Goal: Information Seeking & Learning: Learn about a topic

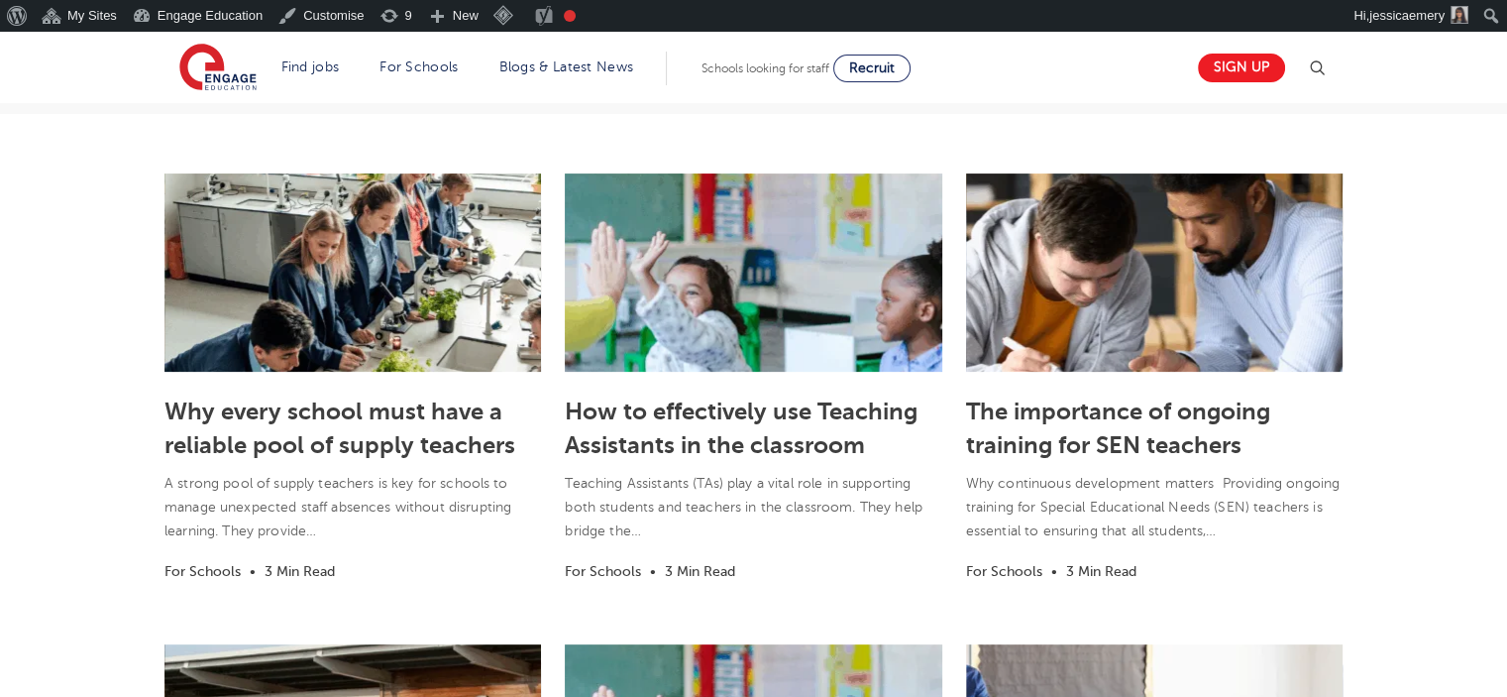
scroll to position [694, 0]
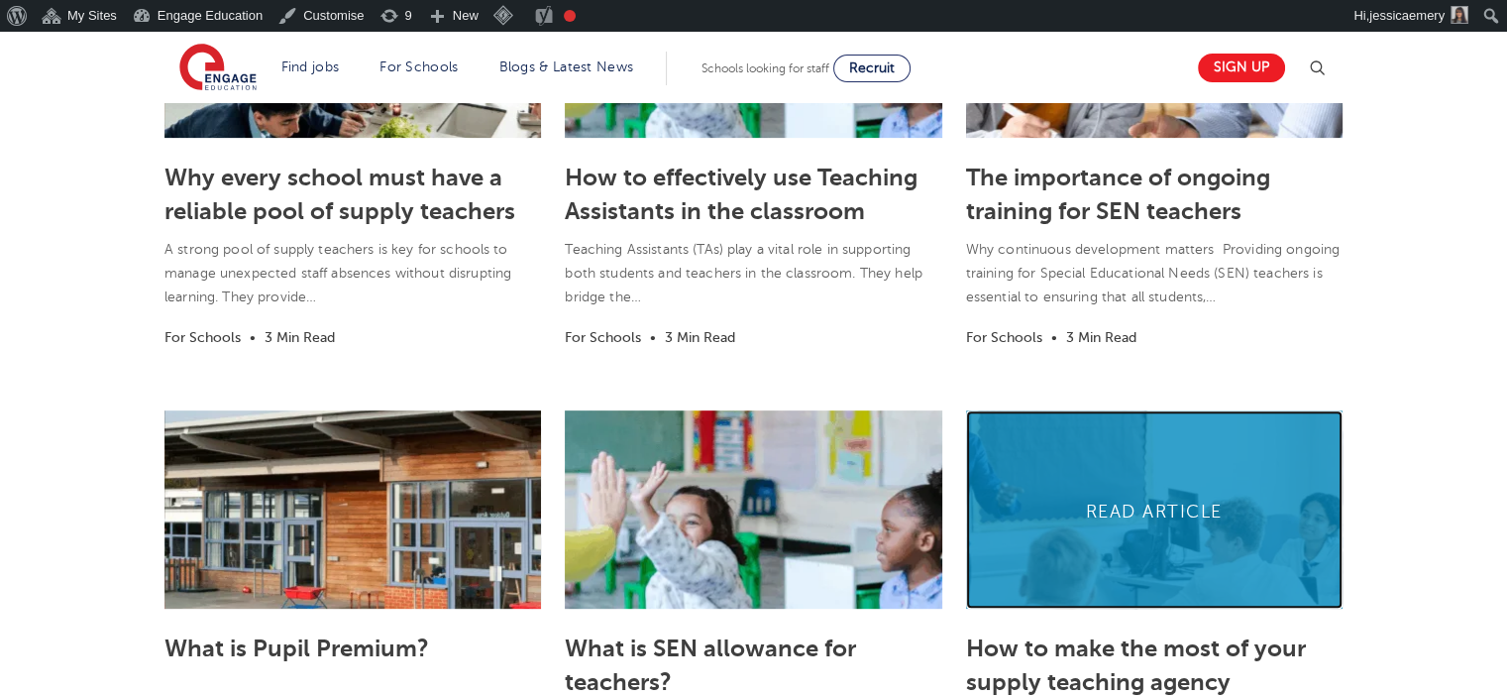
click at [1128, 475] on link at bounding box center [1154, 509] width 377 height 198
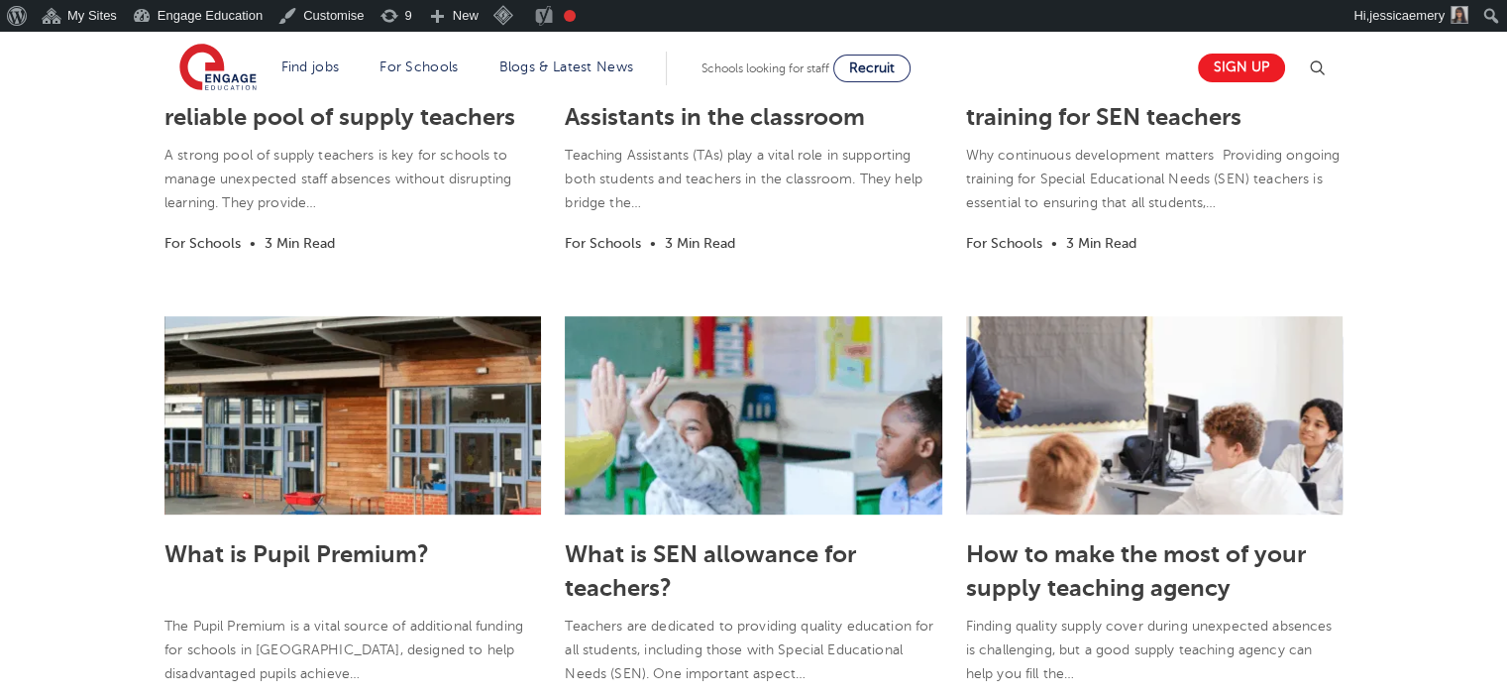
scroll to position [793, 0]
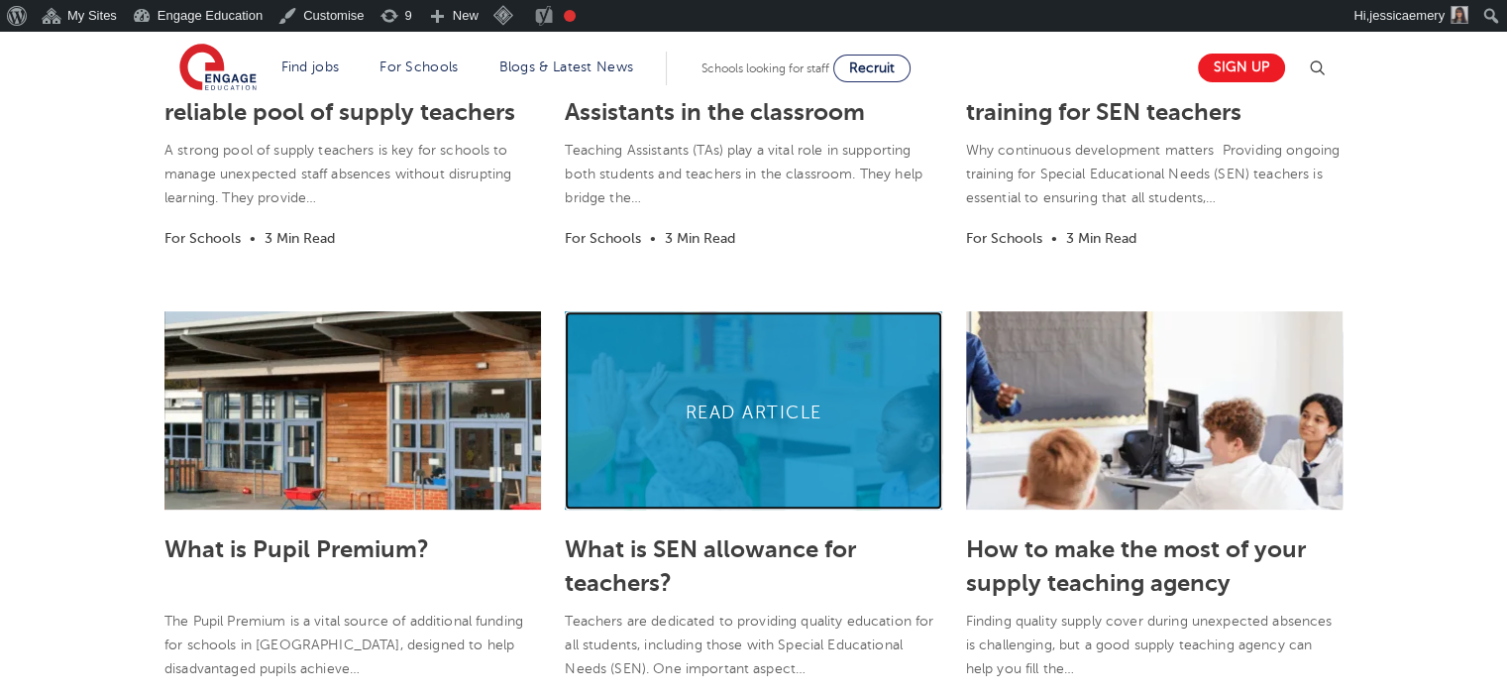
click at [789, 427] on link at bounding box center [753, 410] width 377 height 198
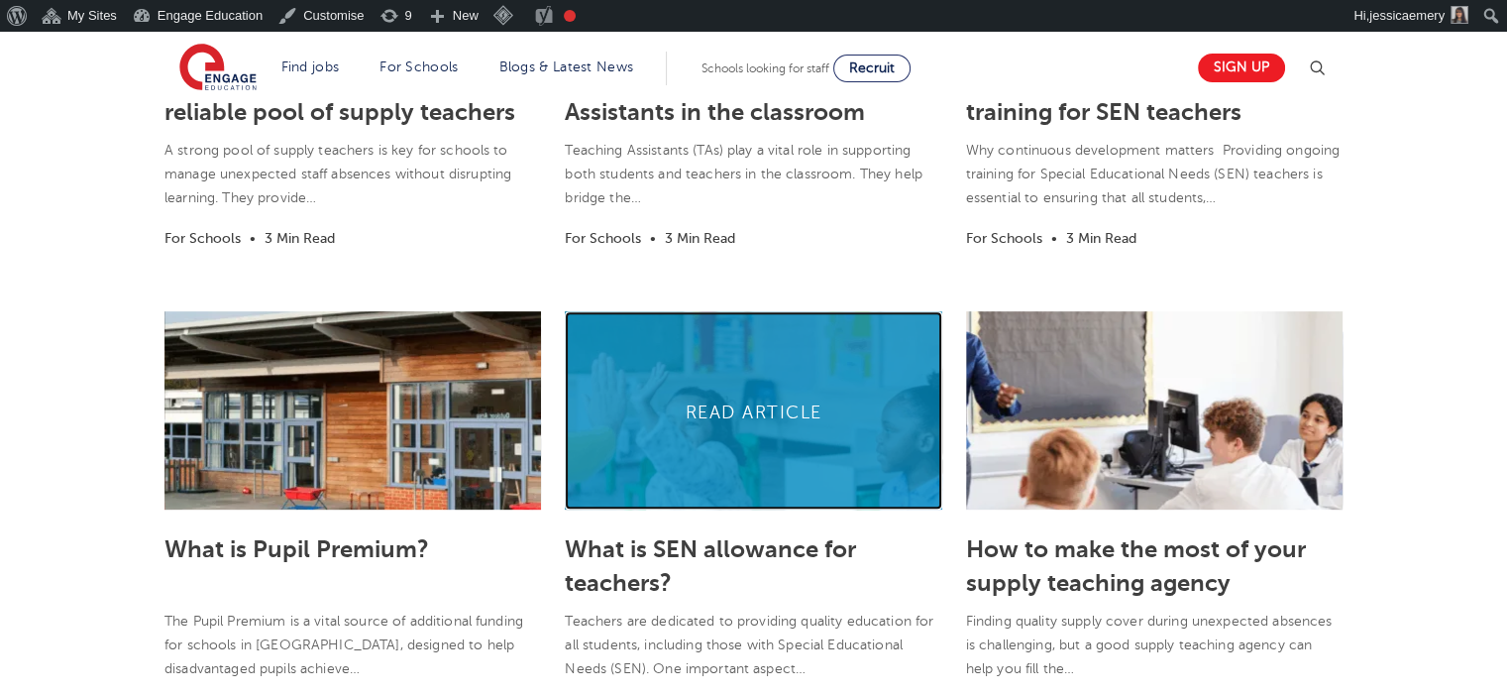
click at [789, 400] on link at bounding box center [753, 410] width 377 height 198
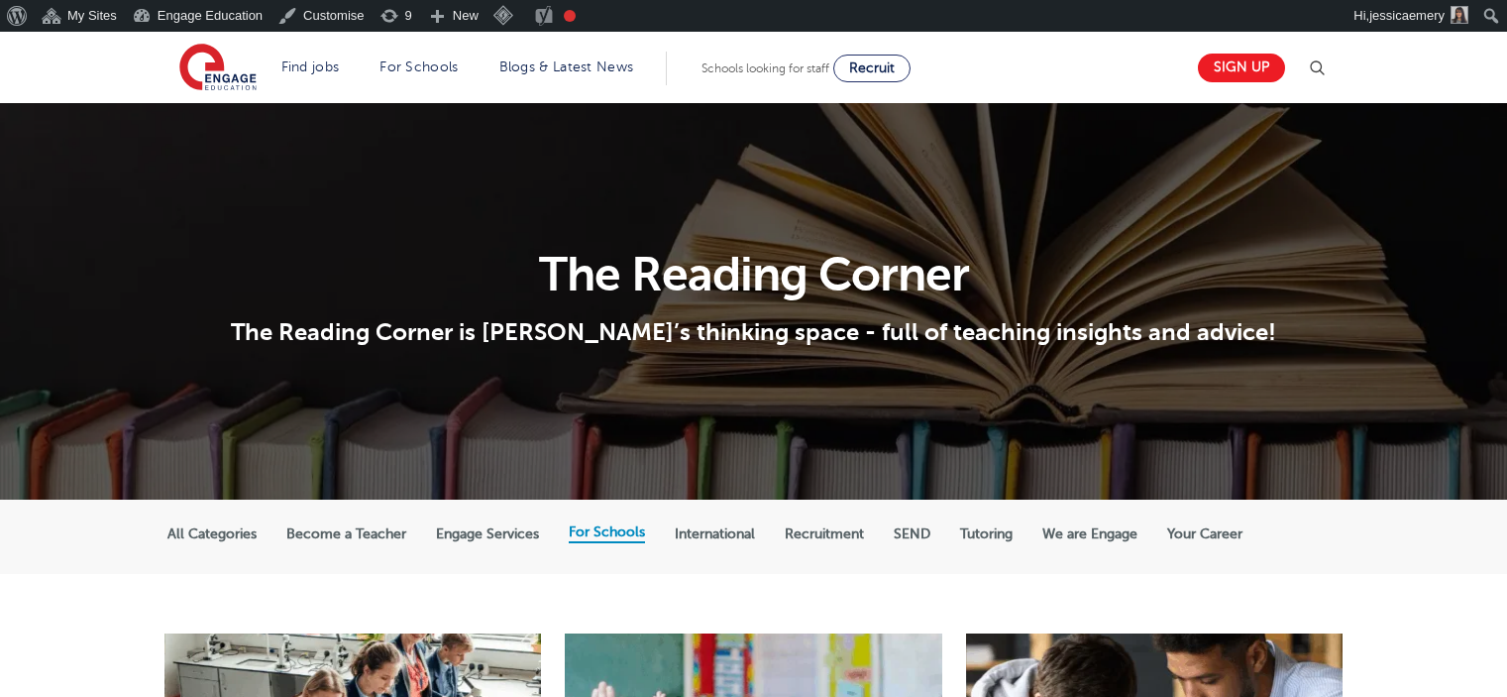
scroll to position [793, 0]
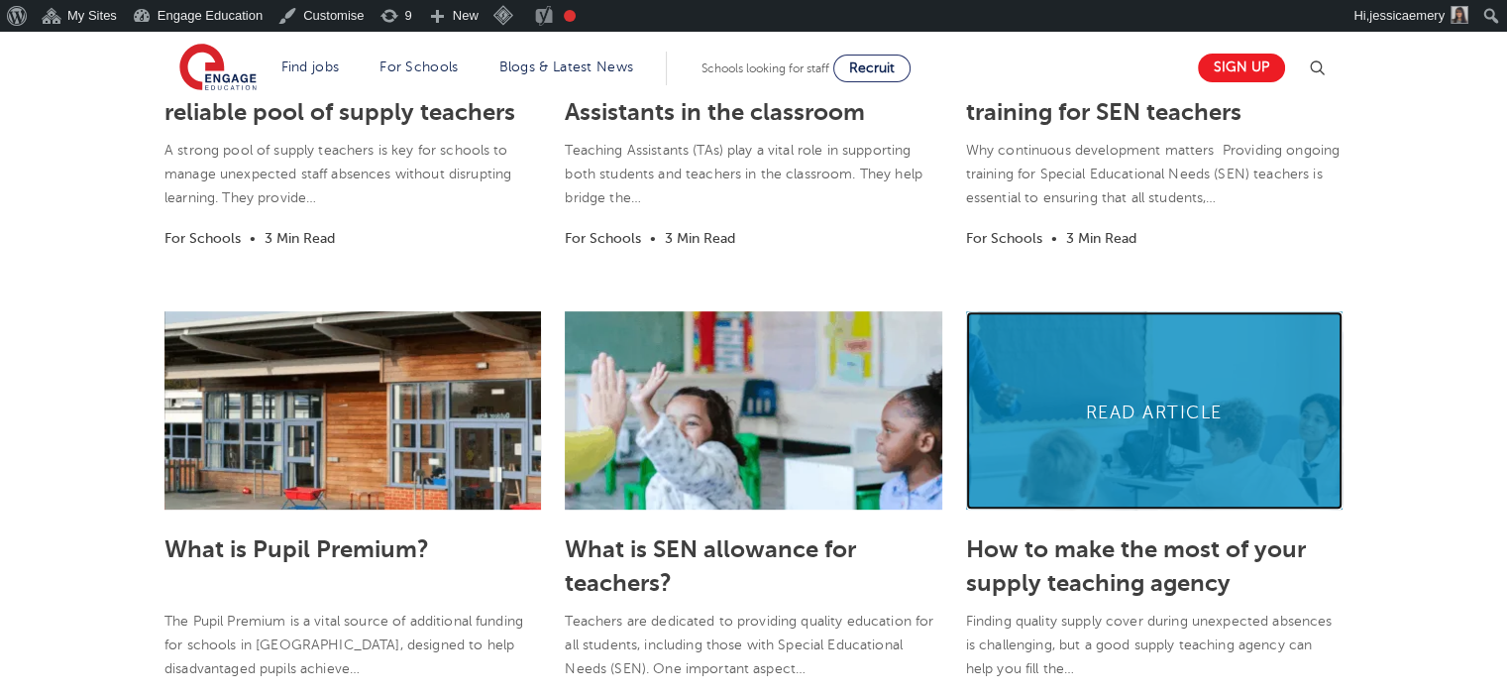
click at [1142, 417] on link at bounding box center [1154, 410] width 377 height 198
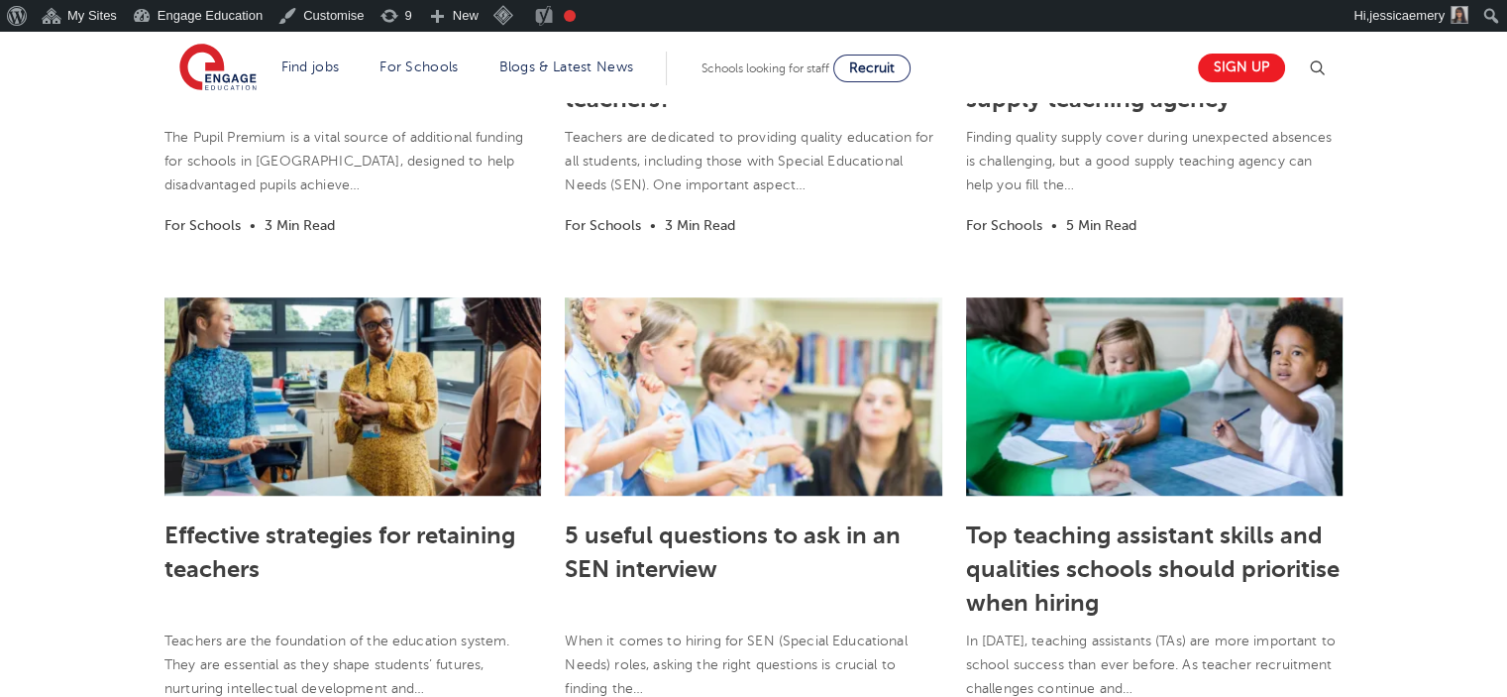
scroll to position [1288, 0]
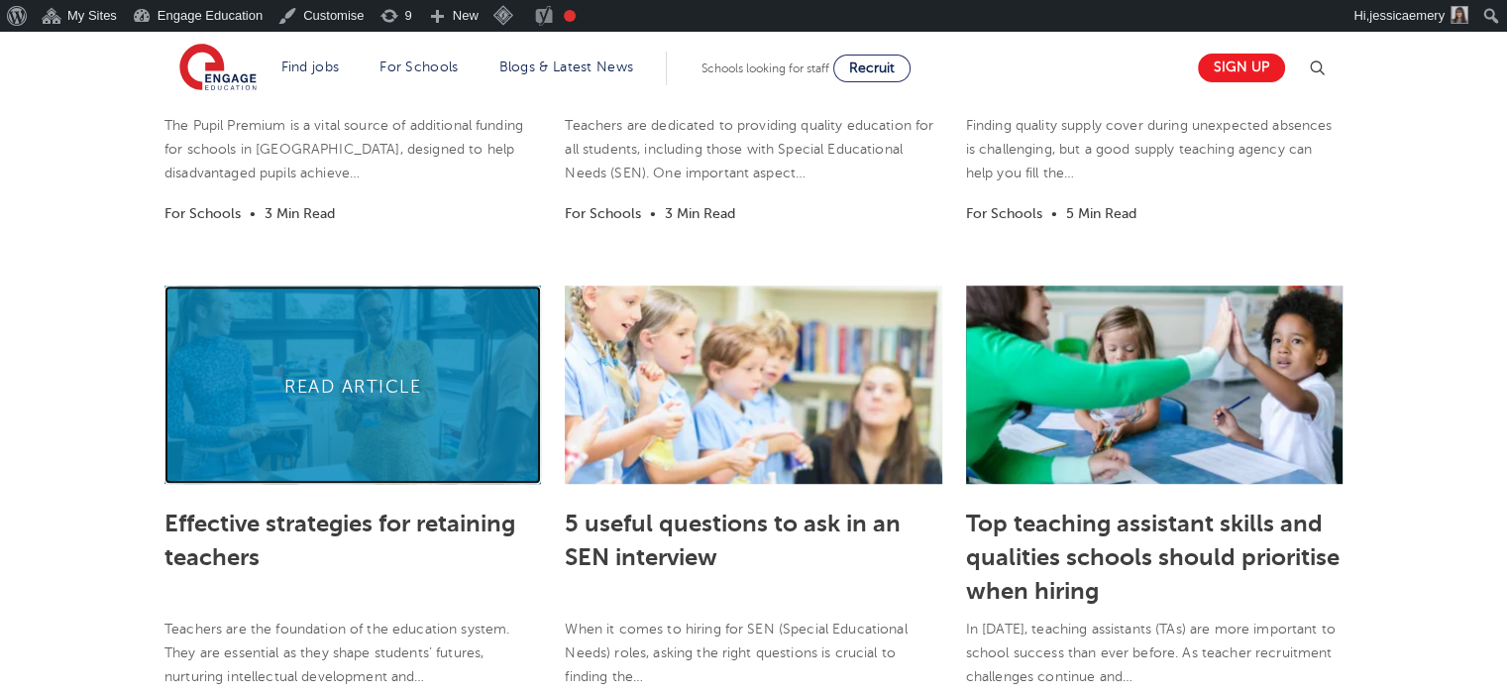
click at [369, 391] on link at bounding box center [352, 384] width 377 height 198
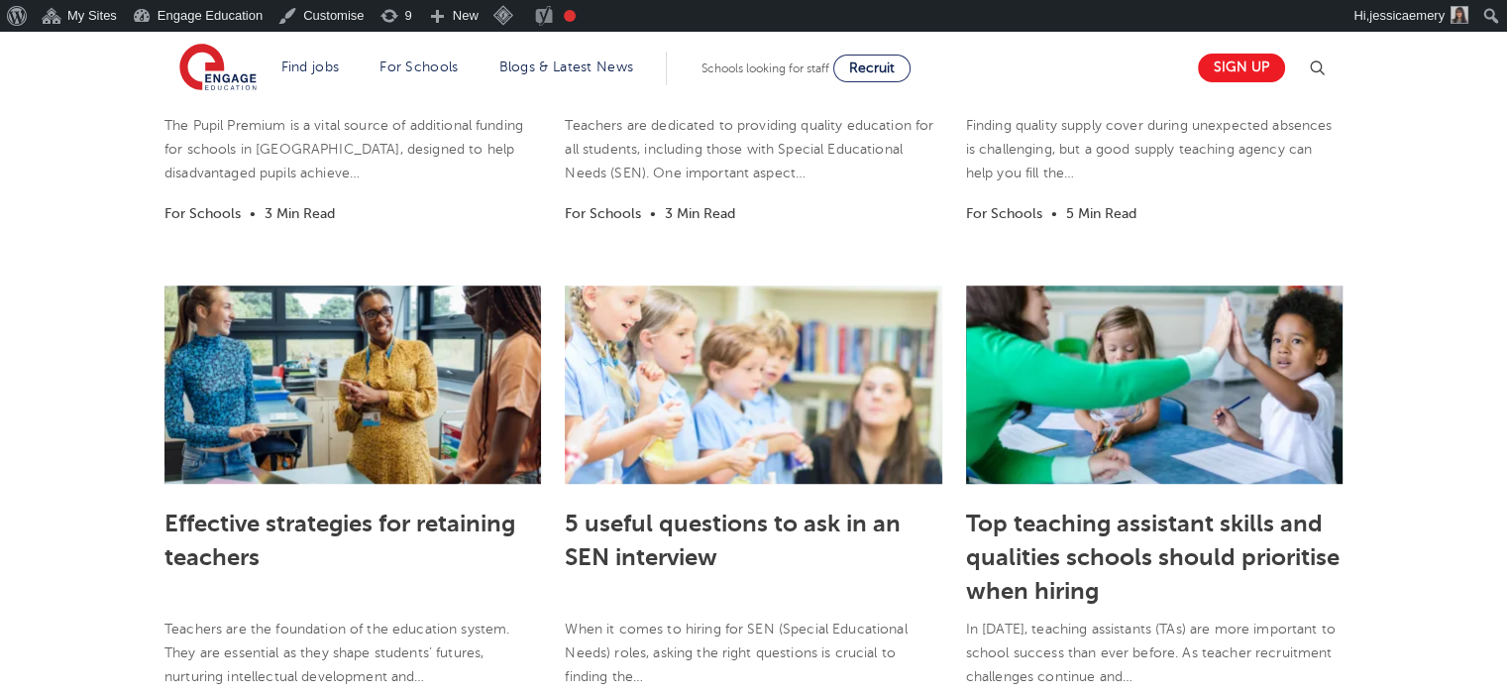
scroll to position [1288, 0]
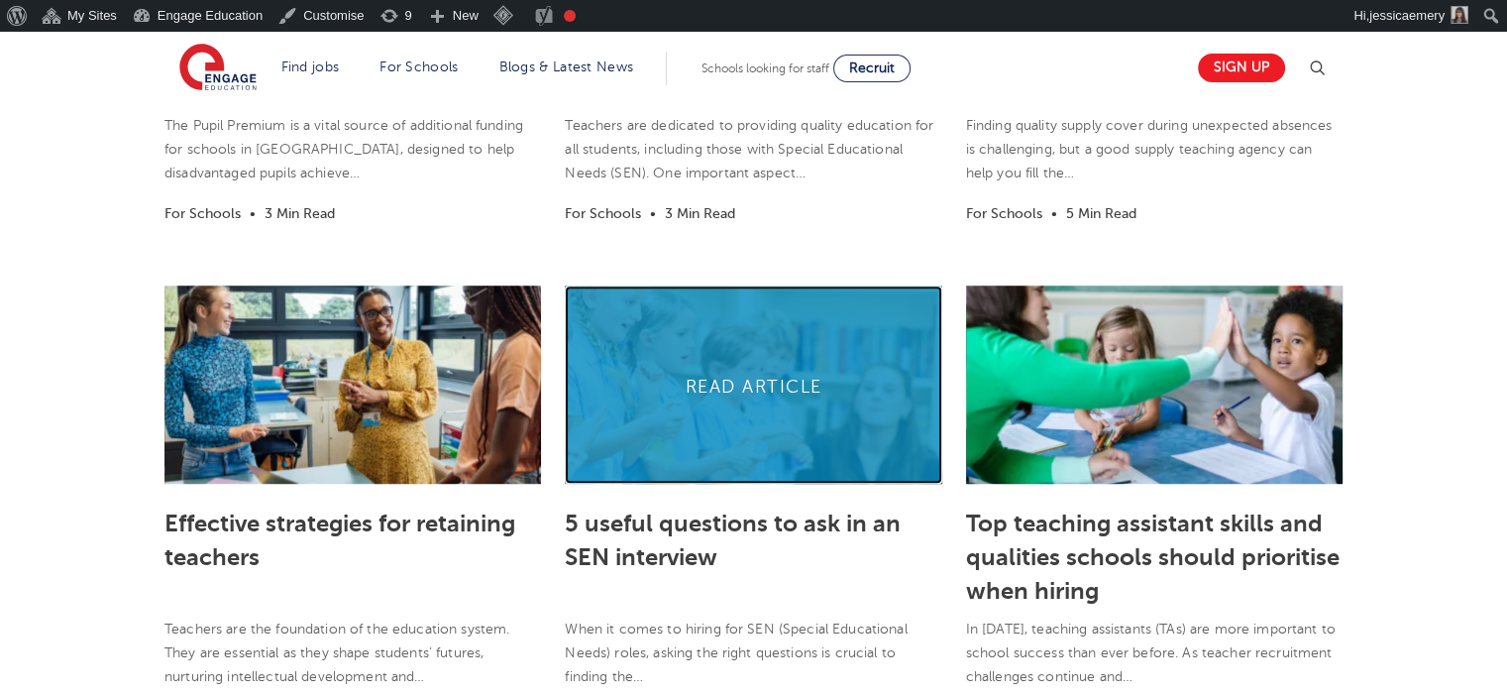
click at [752, 380] on link at bounding box center [753, 384] width 377 height 198
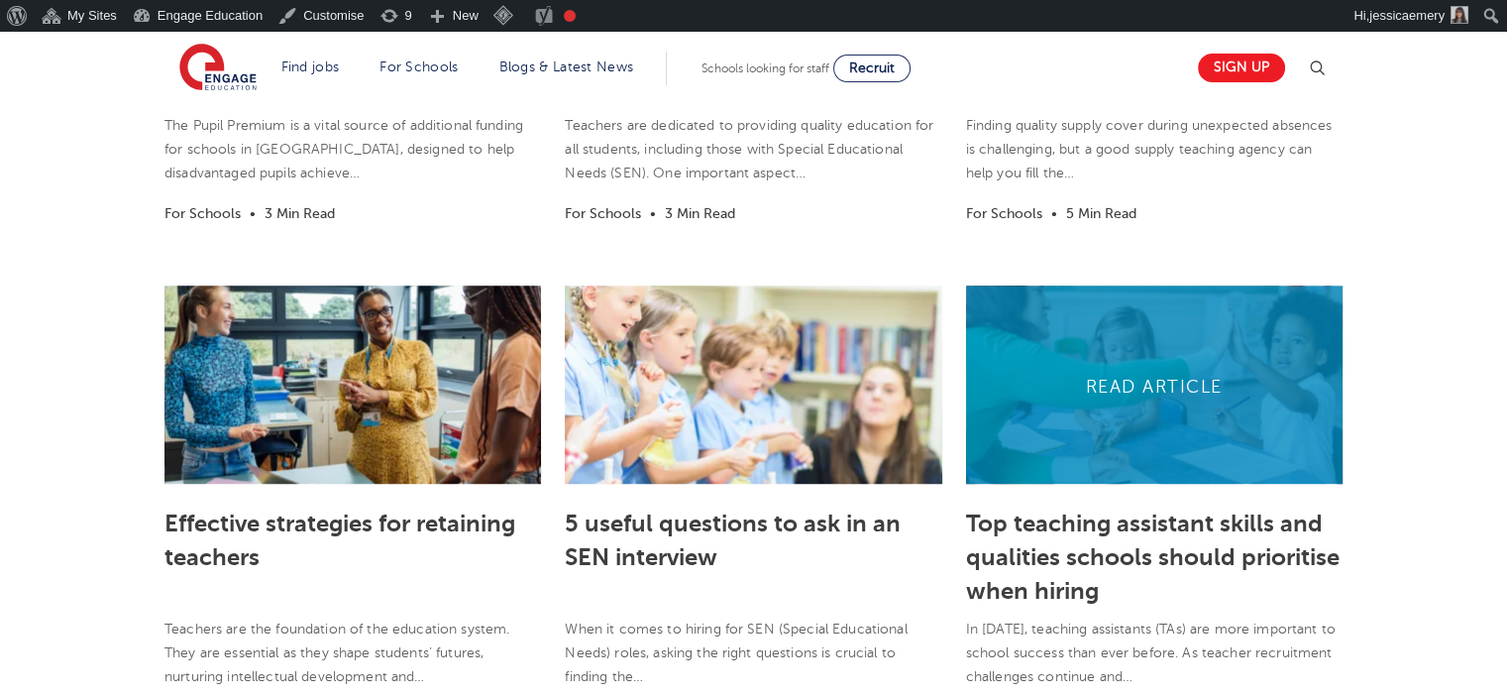
scroll to position [1288, 0]
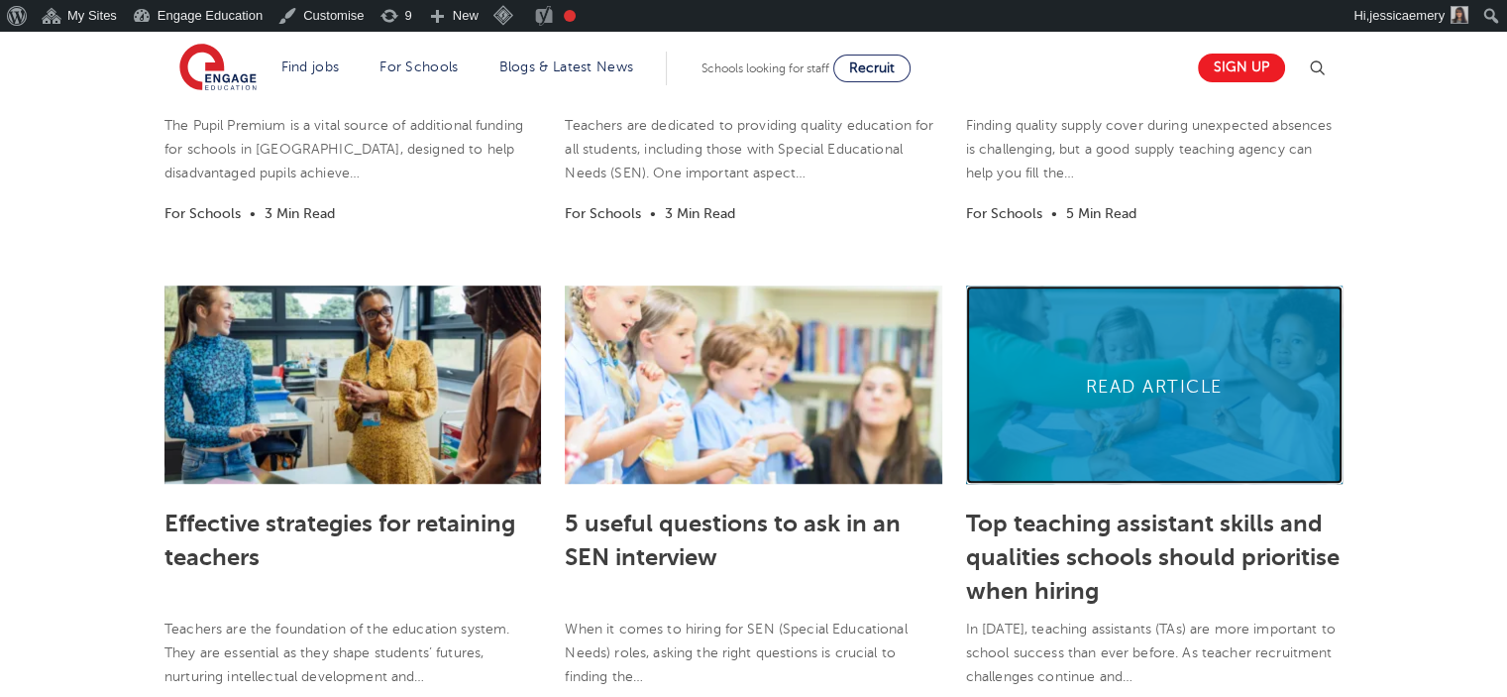
click at [1148, 397] on link at bounding box center [1154, 384] width 377 height 198
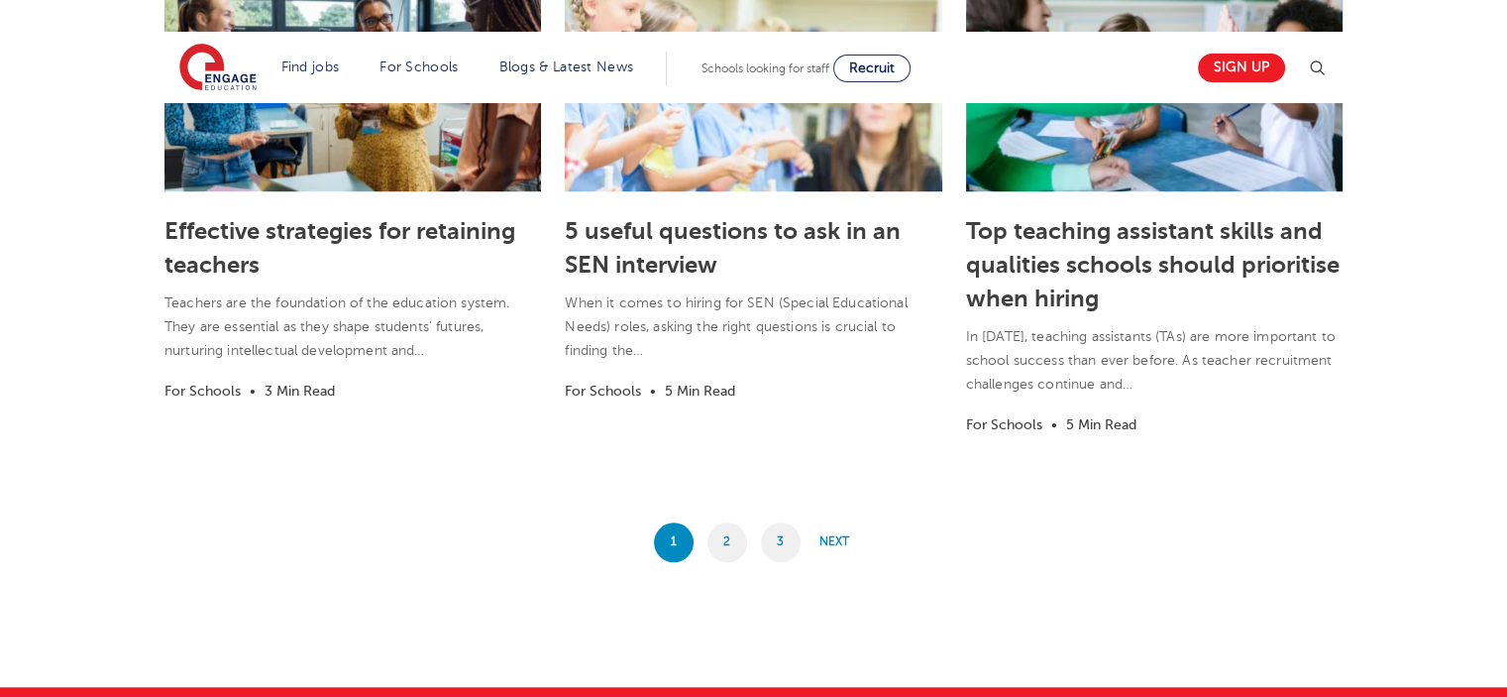
scroll to position [1684, 0]
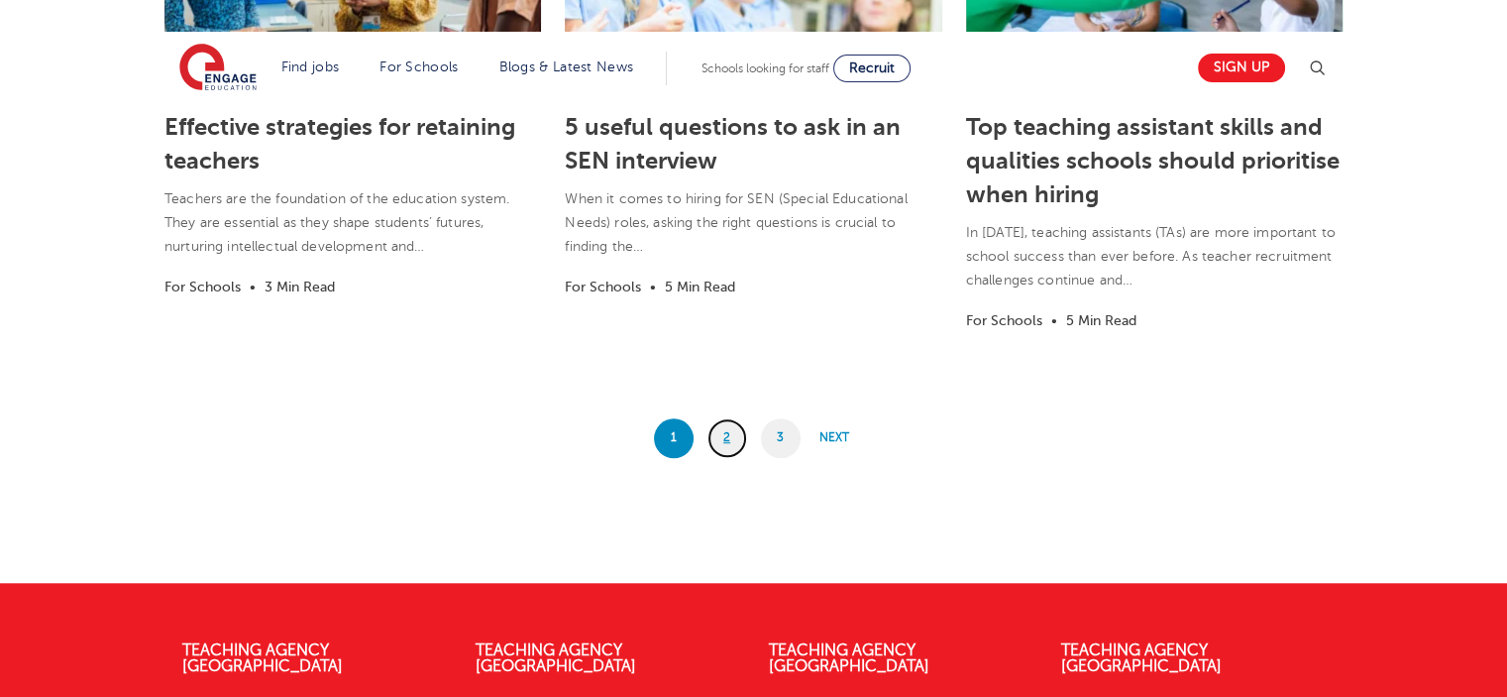
click at [731, 427] on link "2" at bounding box center [727, 438] width 40 height 40
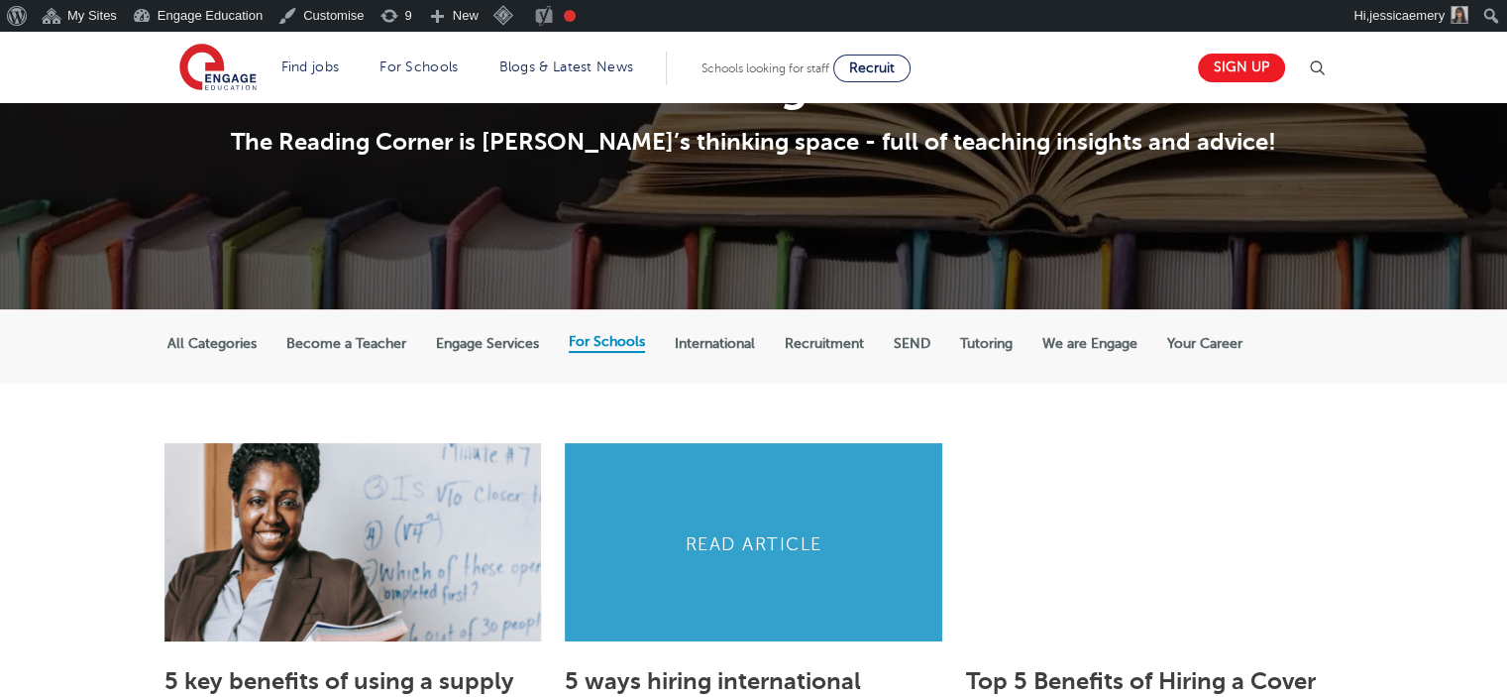
scroll to position [396, 0]
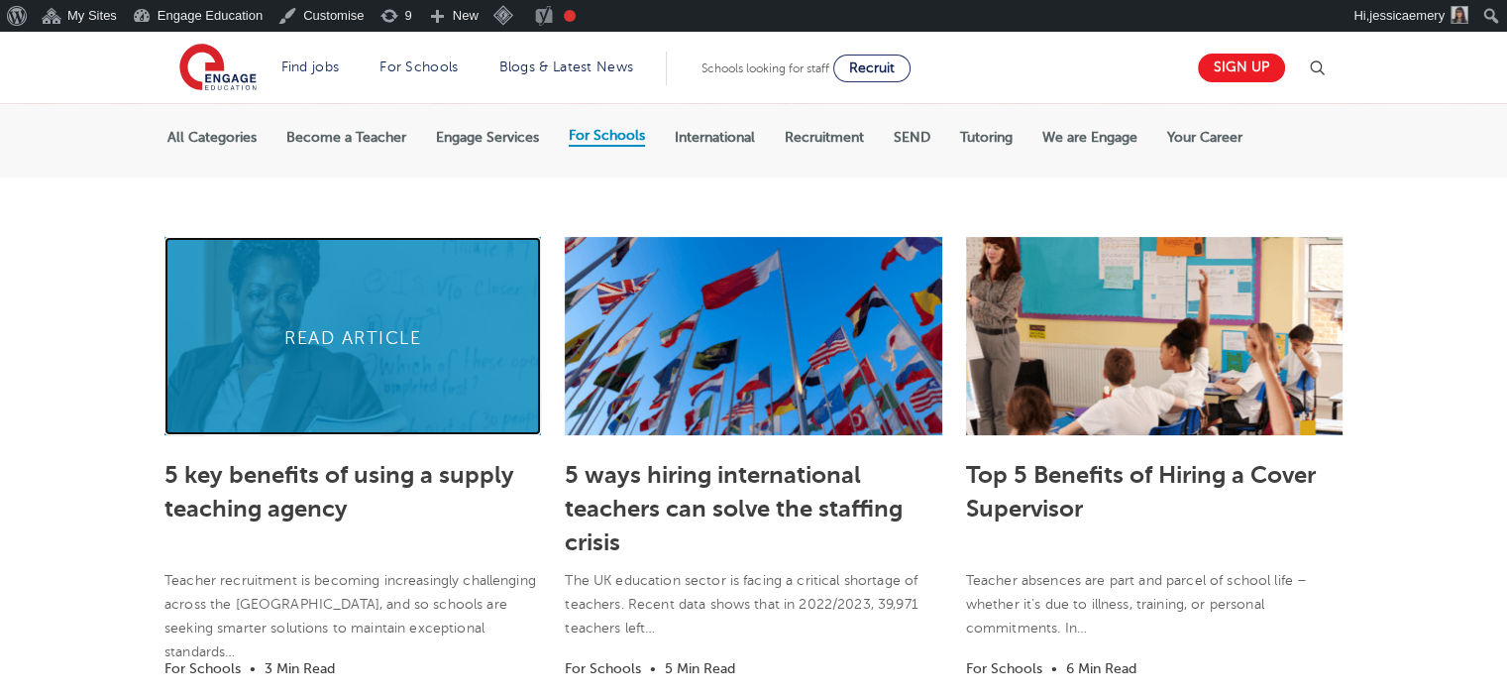
click at [334, 347] on link at bounding box center [352, 336] width 377 height 198
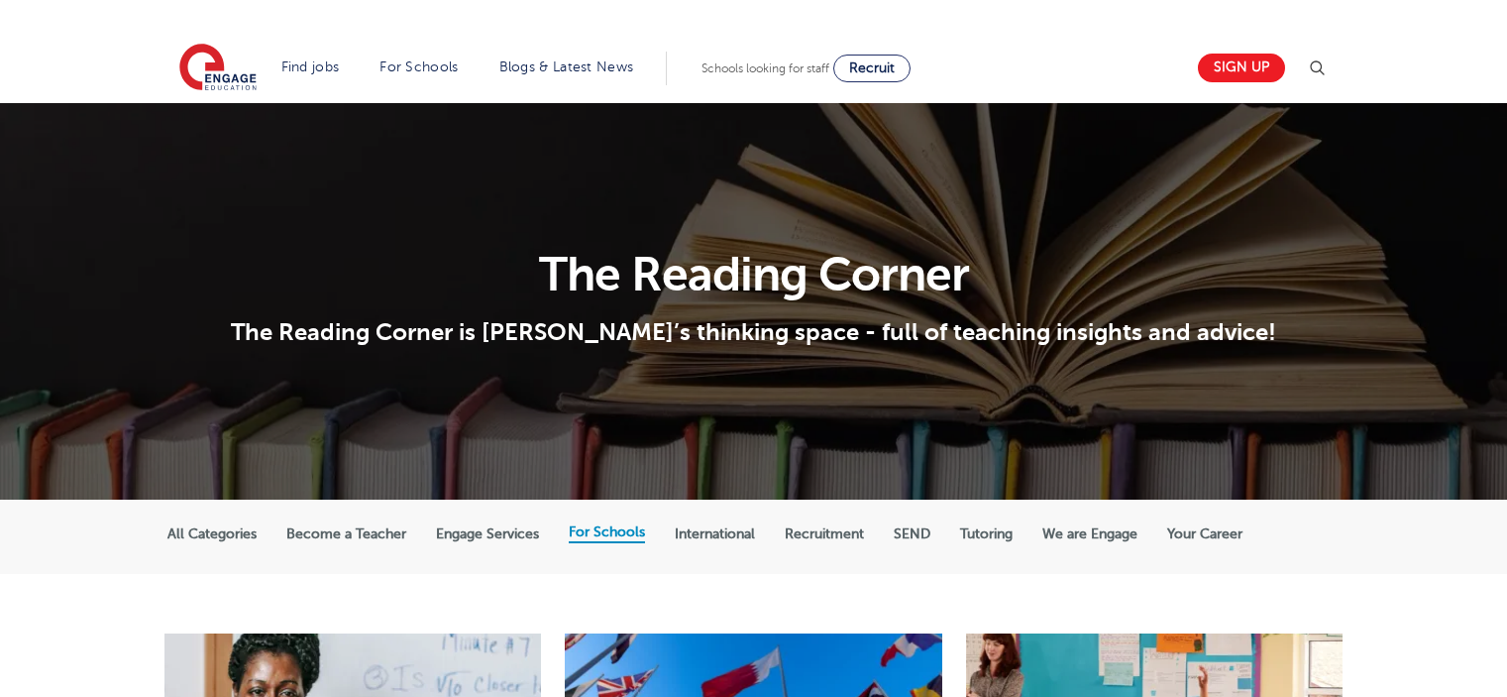
scroll to position [396, 0]
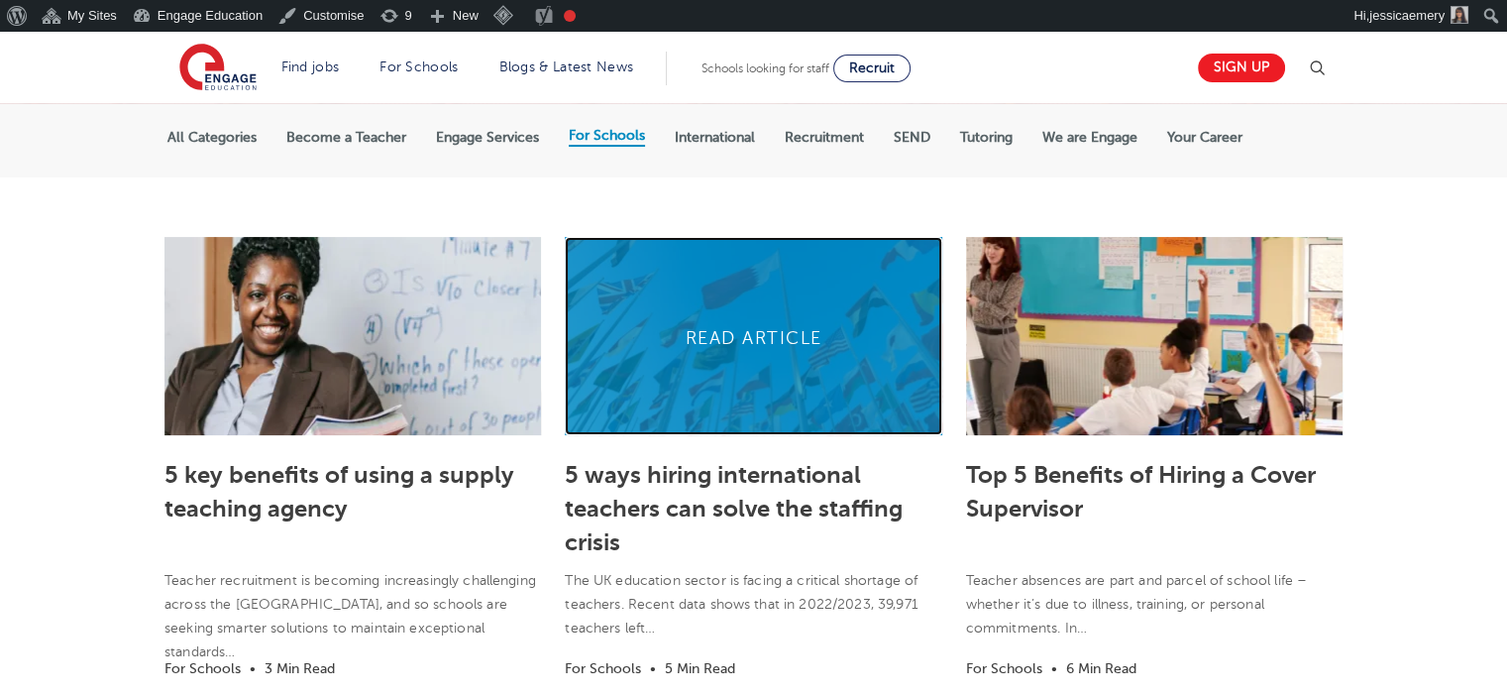
click at [781, 316] on link at bounding box center [753, 336] width 377 height 198
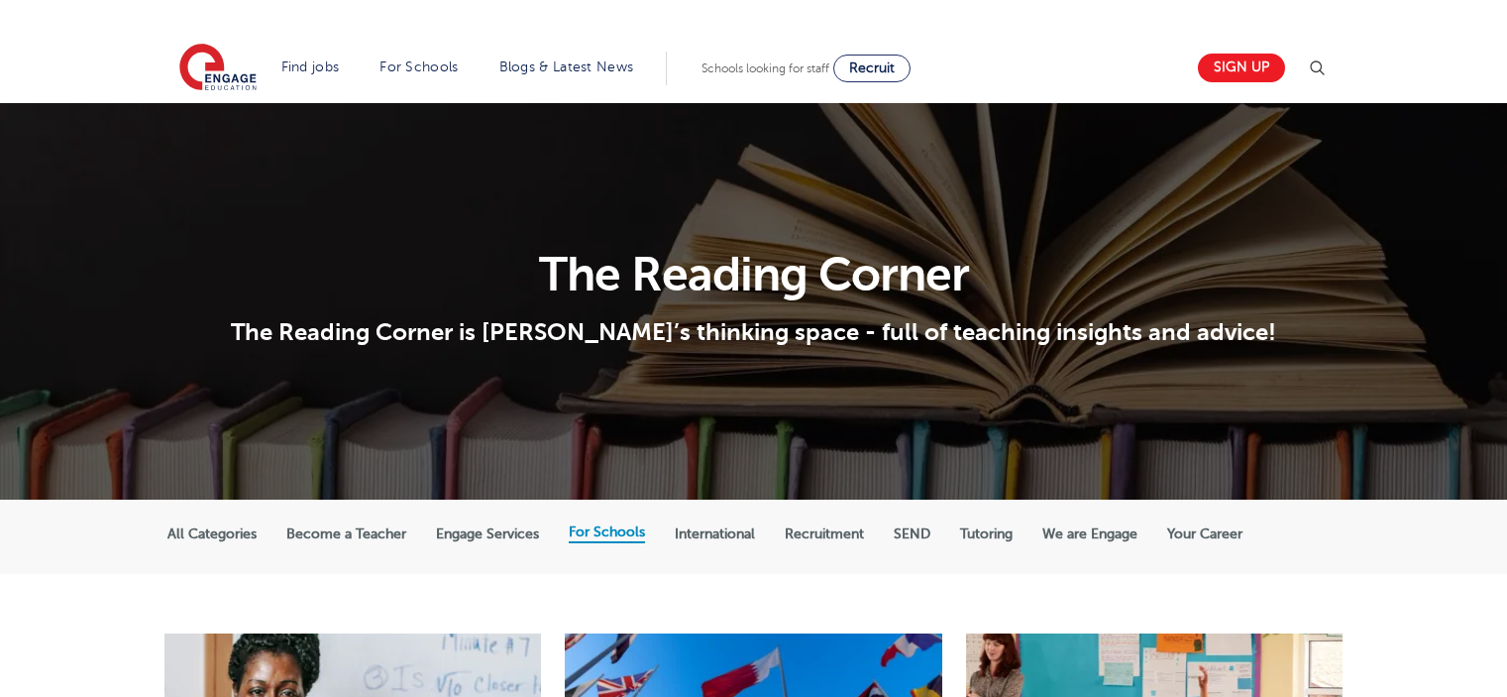
scroll to position [396, 0]
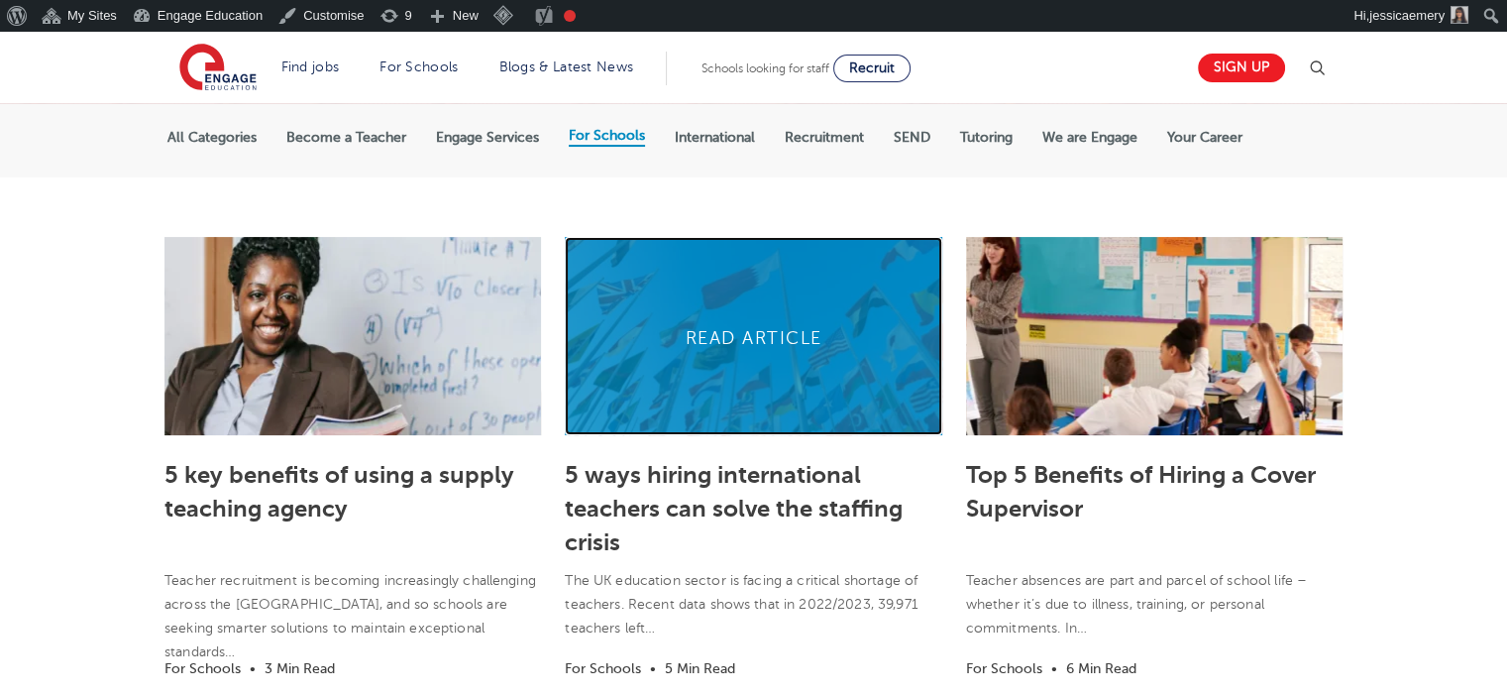
click at [716, 336] on link at bounding box center [753, 336] width 377 height 198
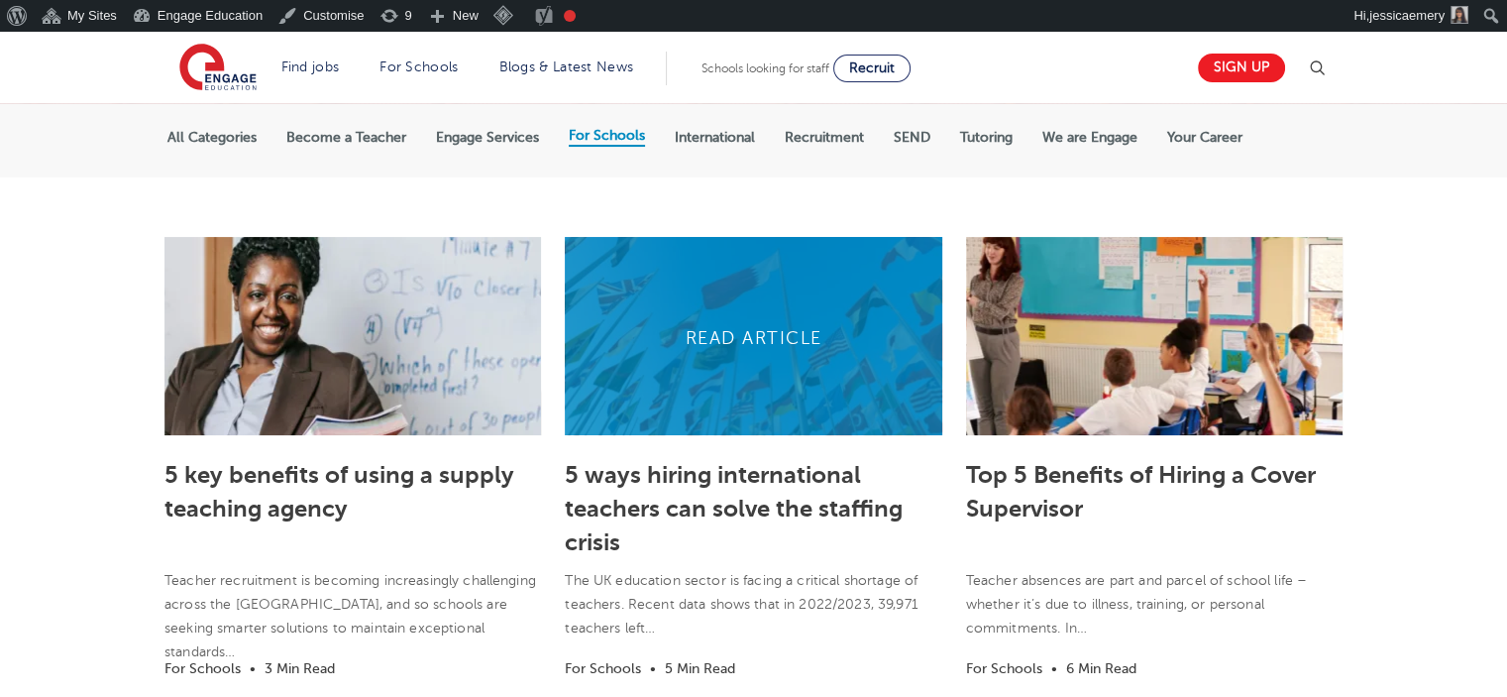
scroll to position [396, 0]
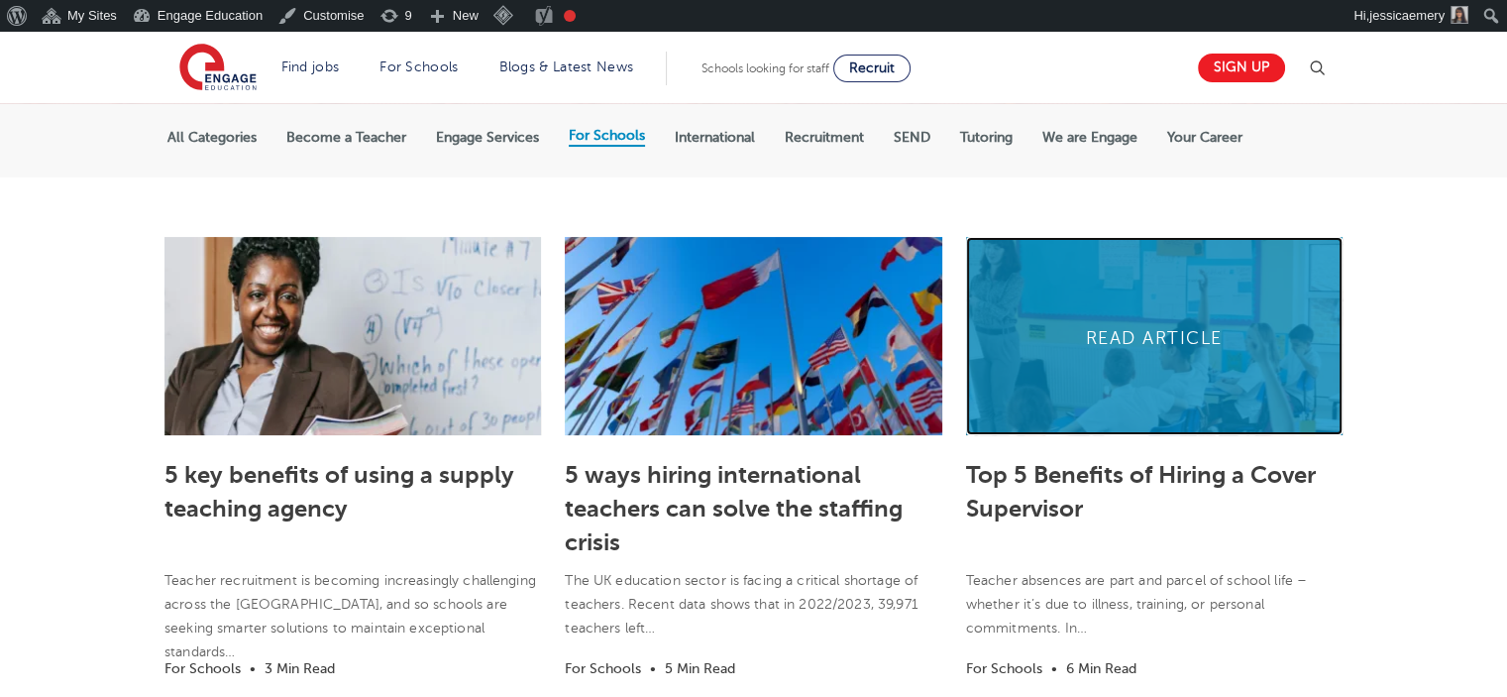
click at [1127, 355] on link at bounding box center [1154, 336] width 377 height 198
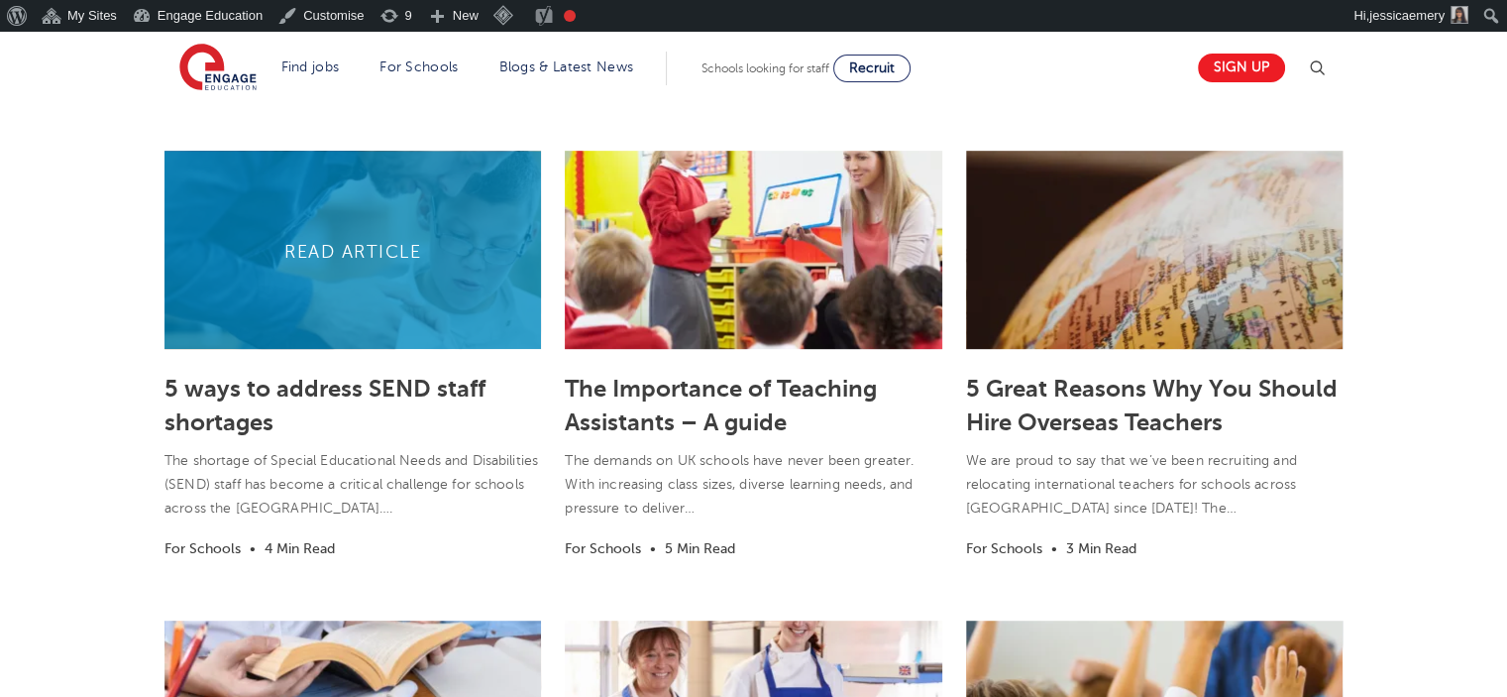
scroll to position [991, 0]
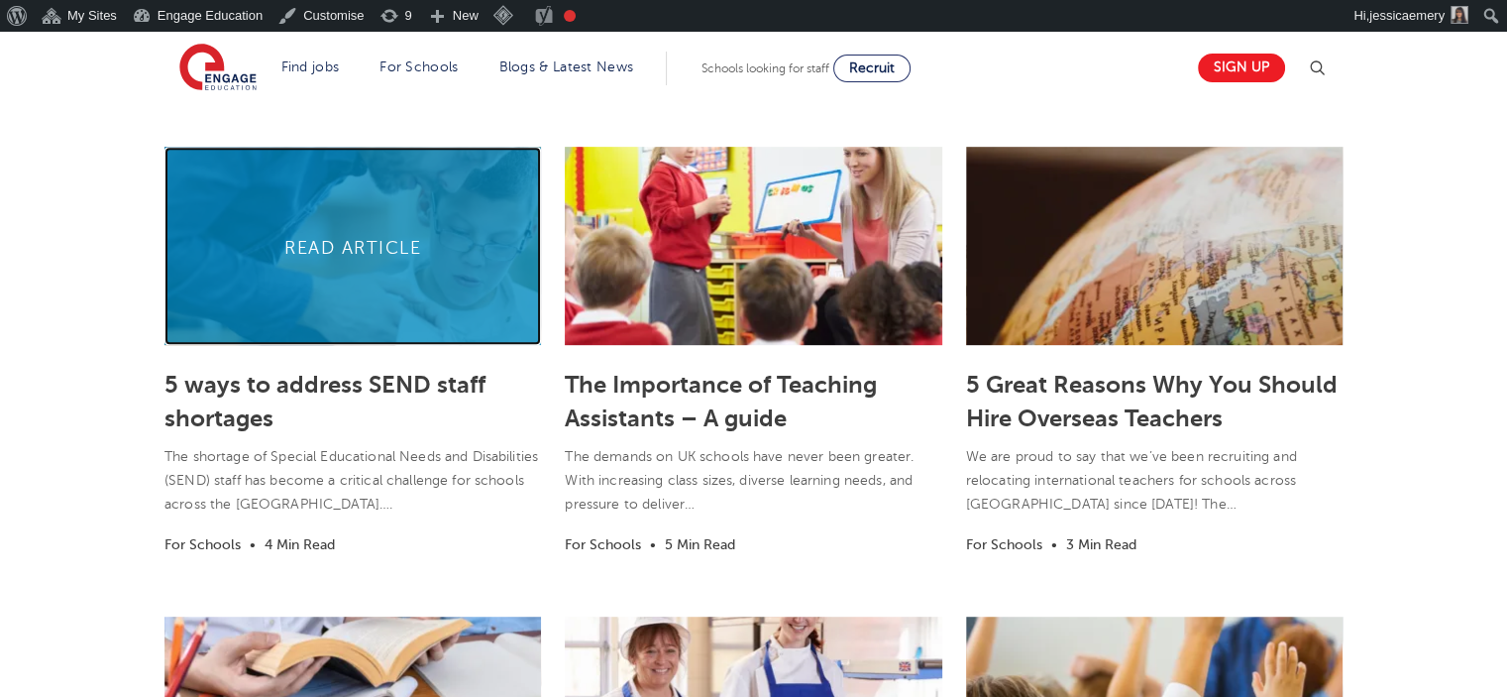
click at [333, 225] on link at bounding box center [352, 246] width 377 height 198
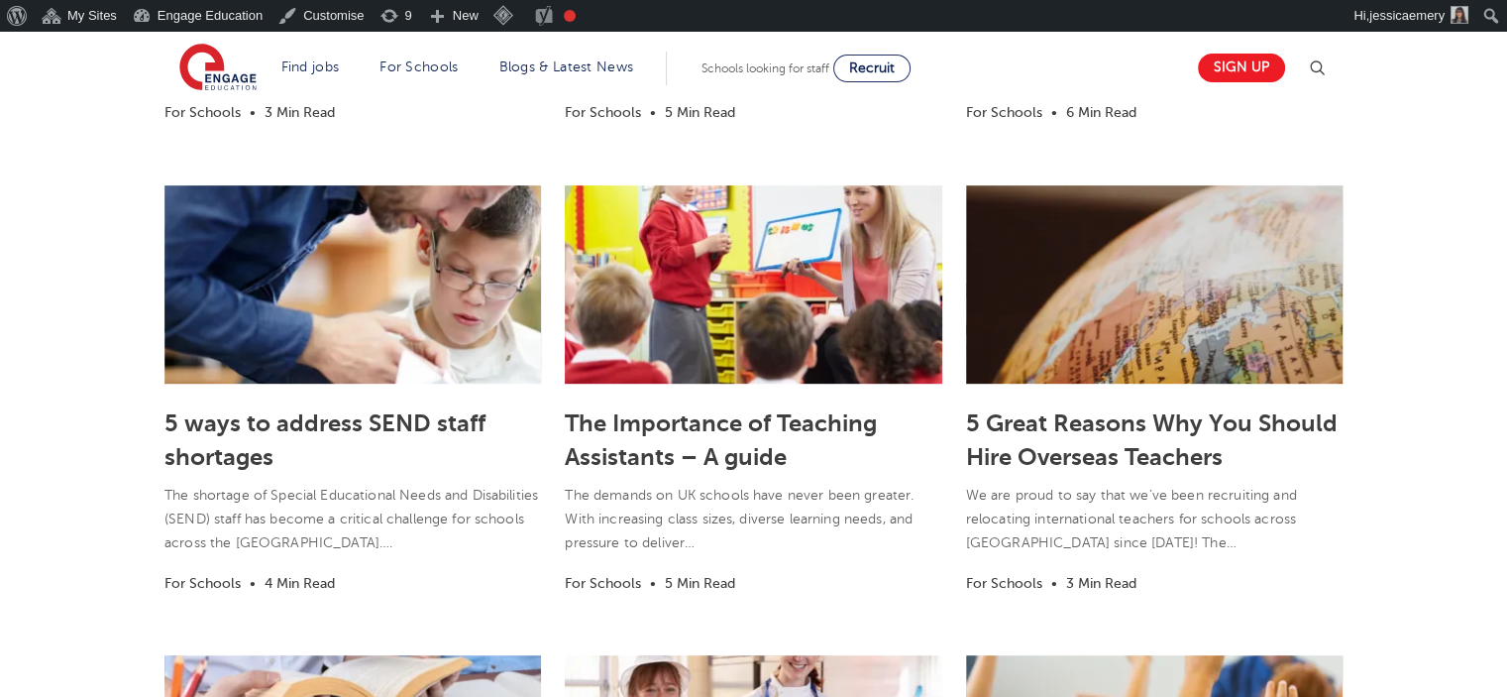
scroll to position [987, 0]
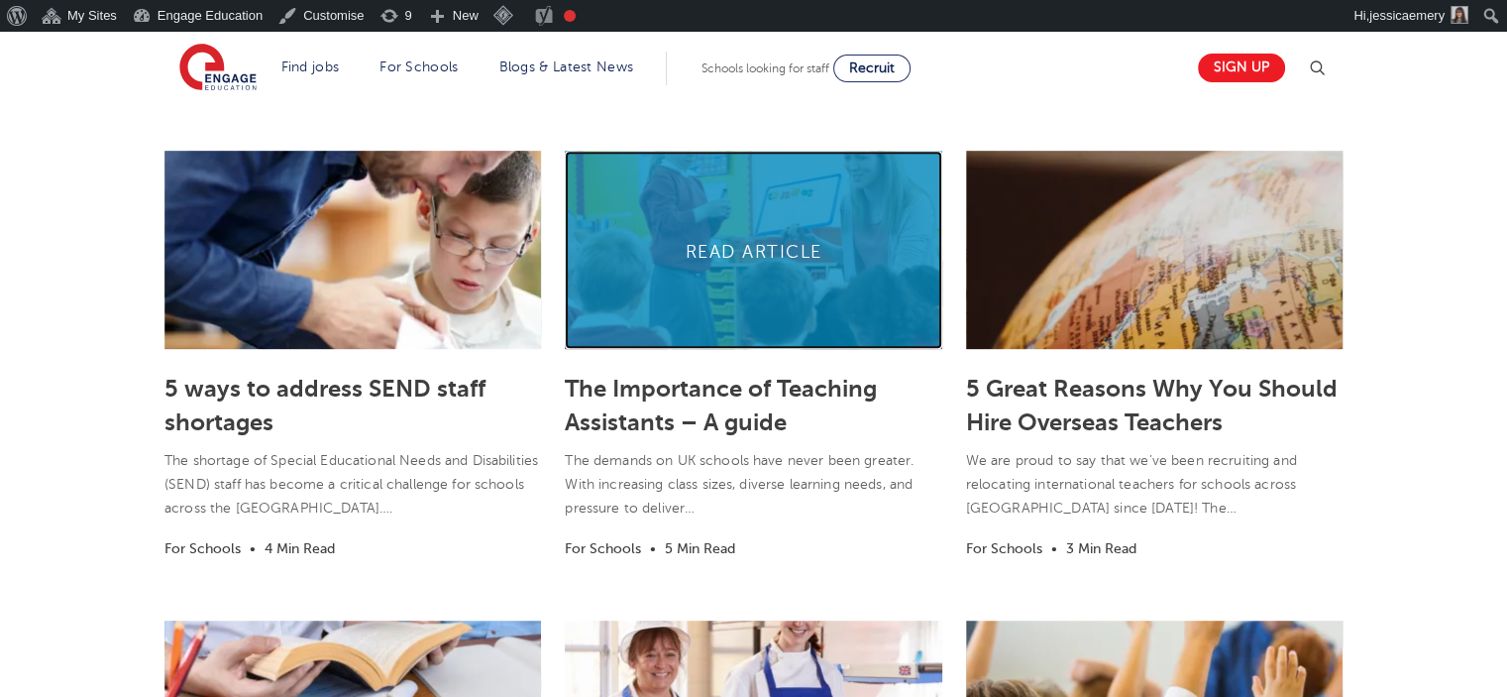
click at [746, 249] on link at bounding box center [753, 250] width 377 height 198
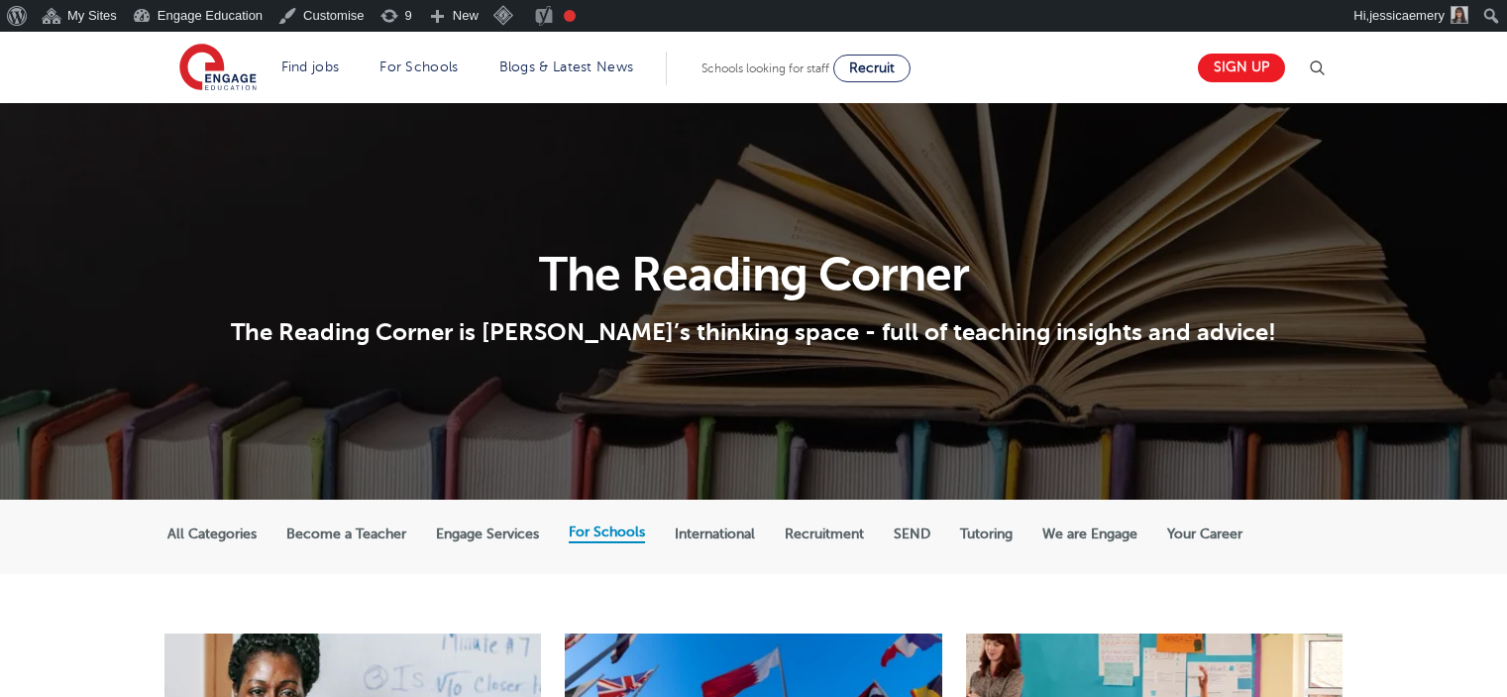
scroll to position [983, 0]
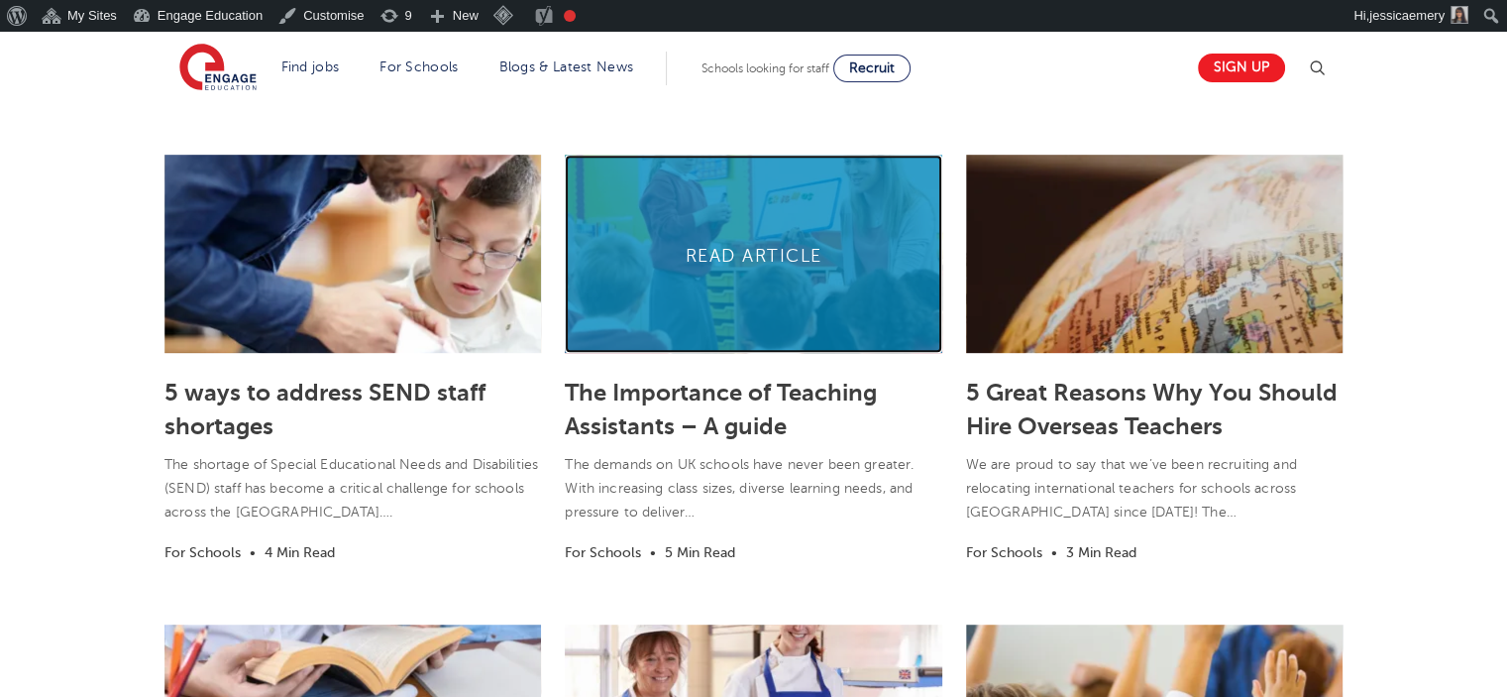
click at [789, 255] on link at bounding box center [753, 254] width 377 height 198
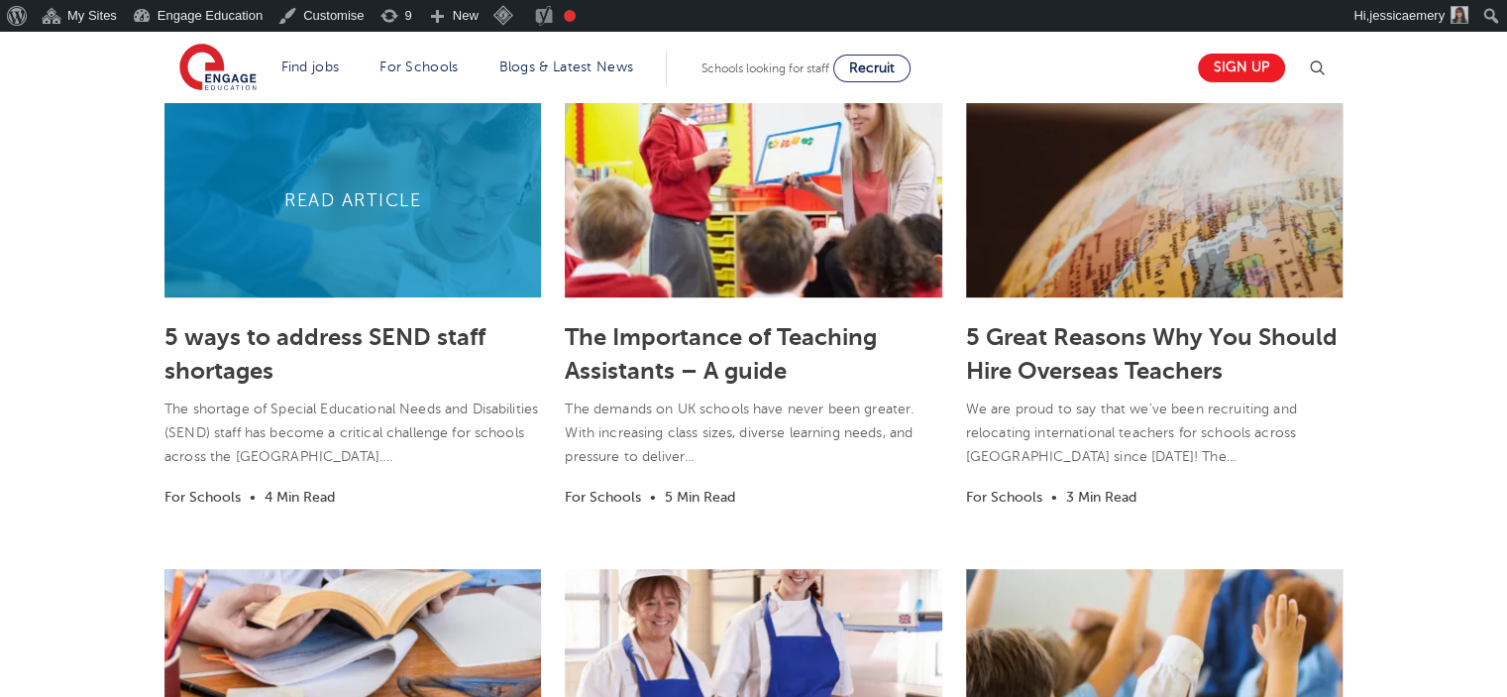
scroll to position [944, 0]
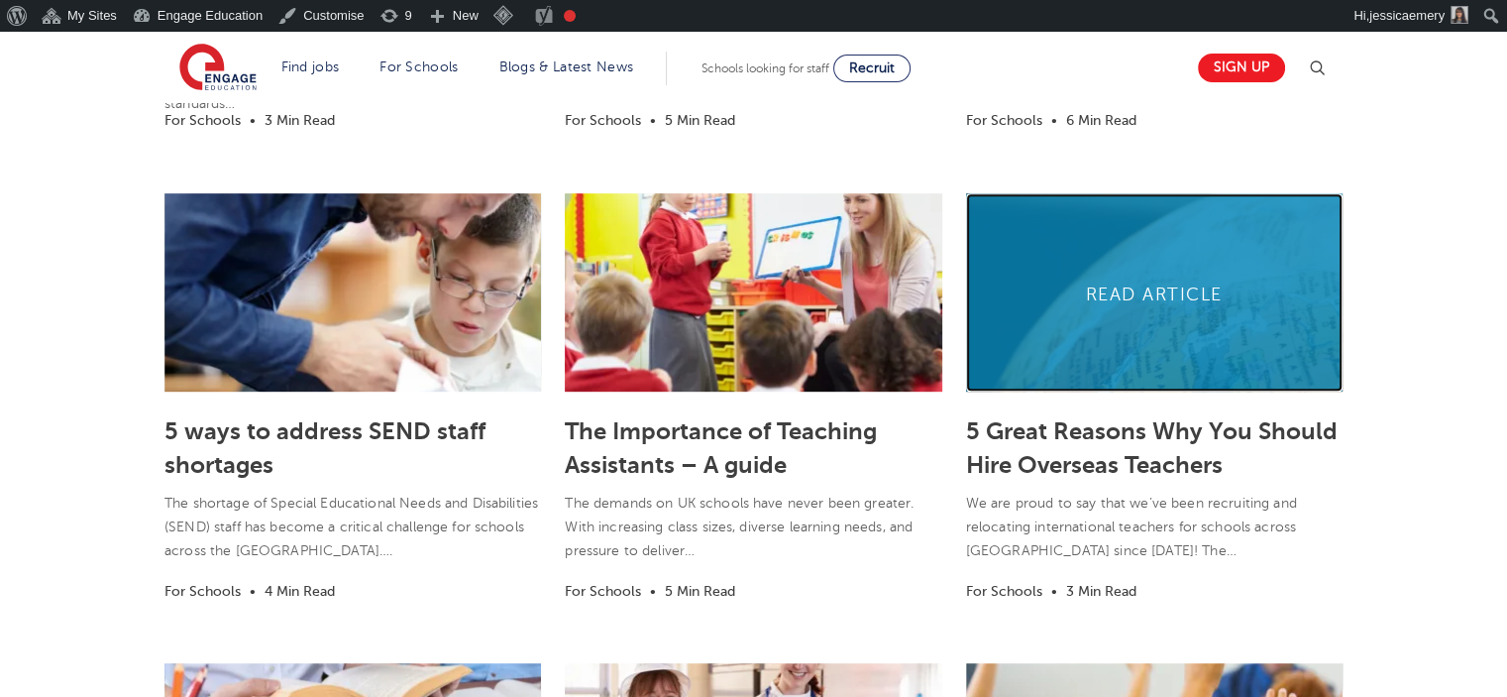
click at [1157, 278] on link at bounding box center [1154, 292] width 377 height 198
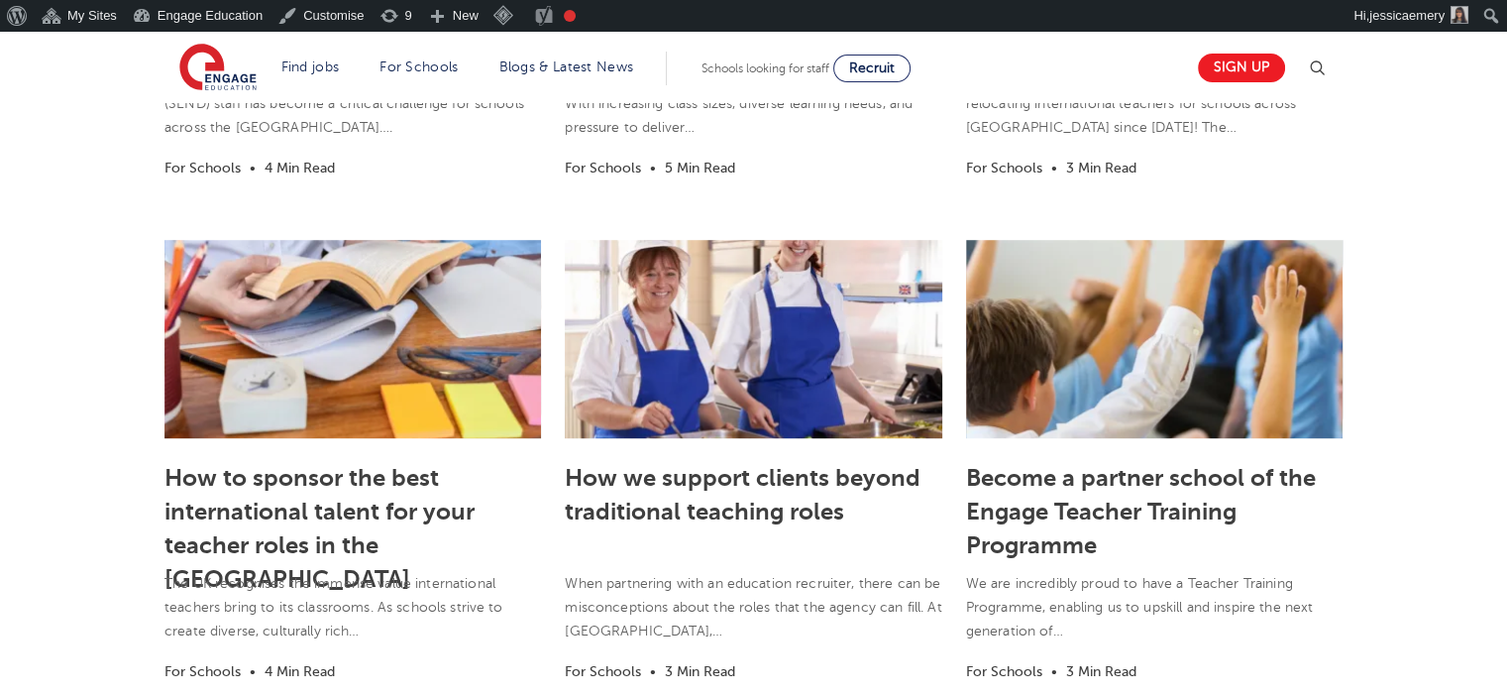
scroll to position [1436, 0]
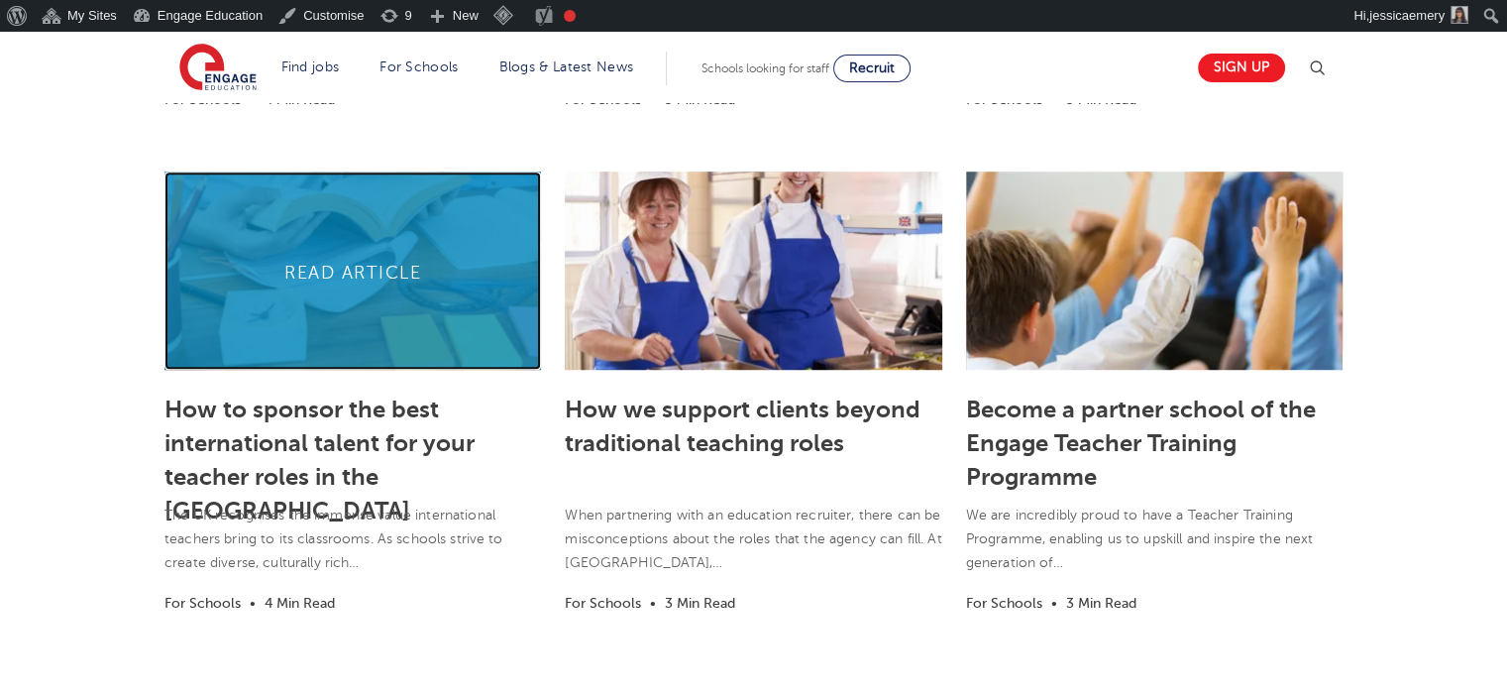
click at [357, 299] on link at bounding box center [352, 270] width 377 height 198
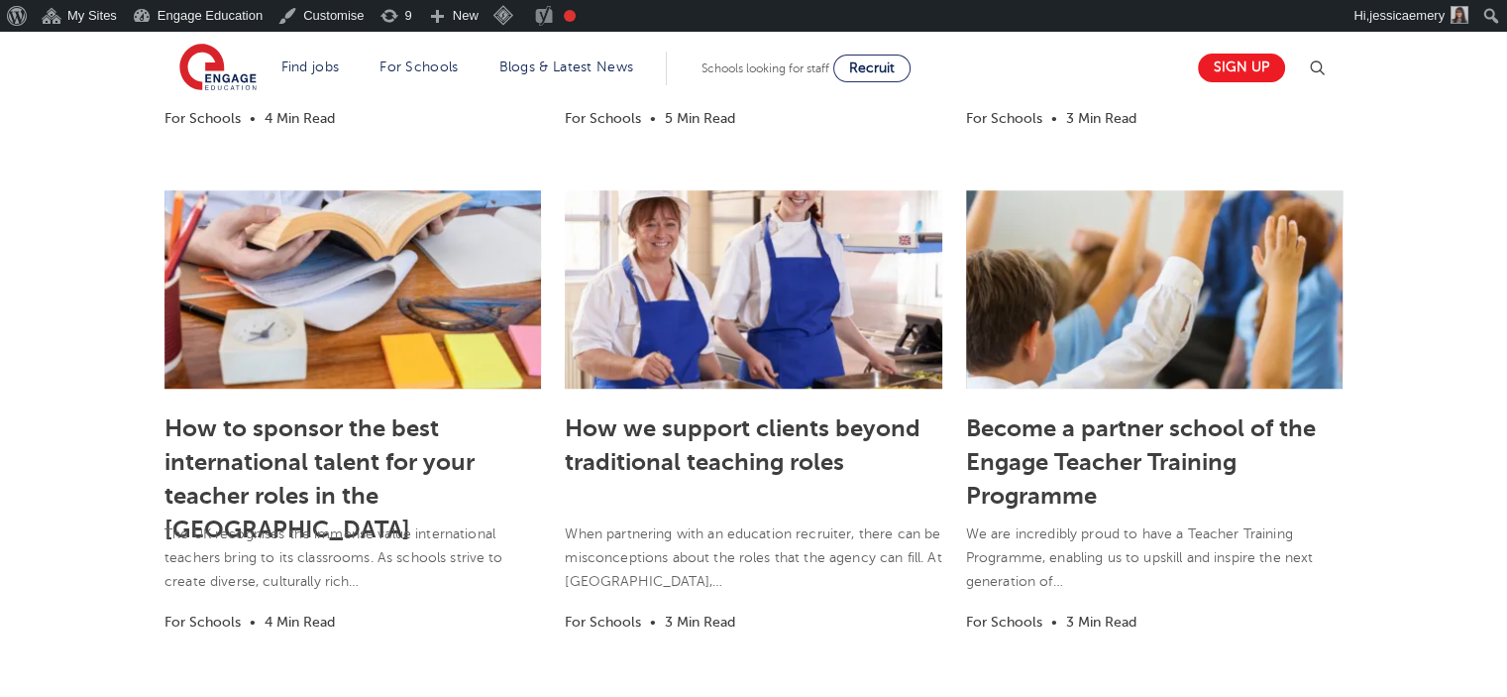
scroll to position [1436, 0]
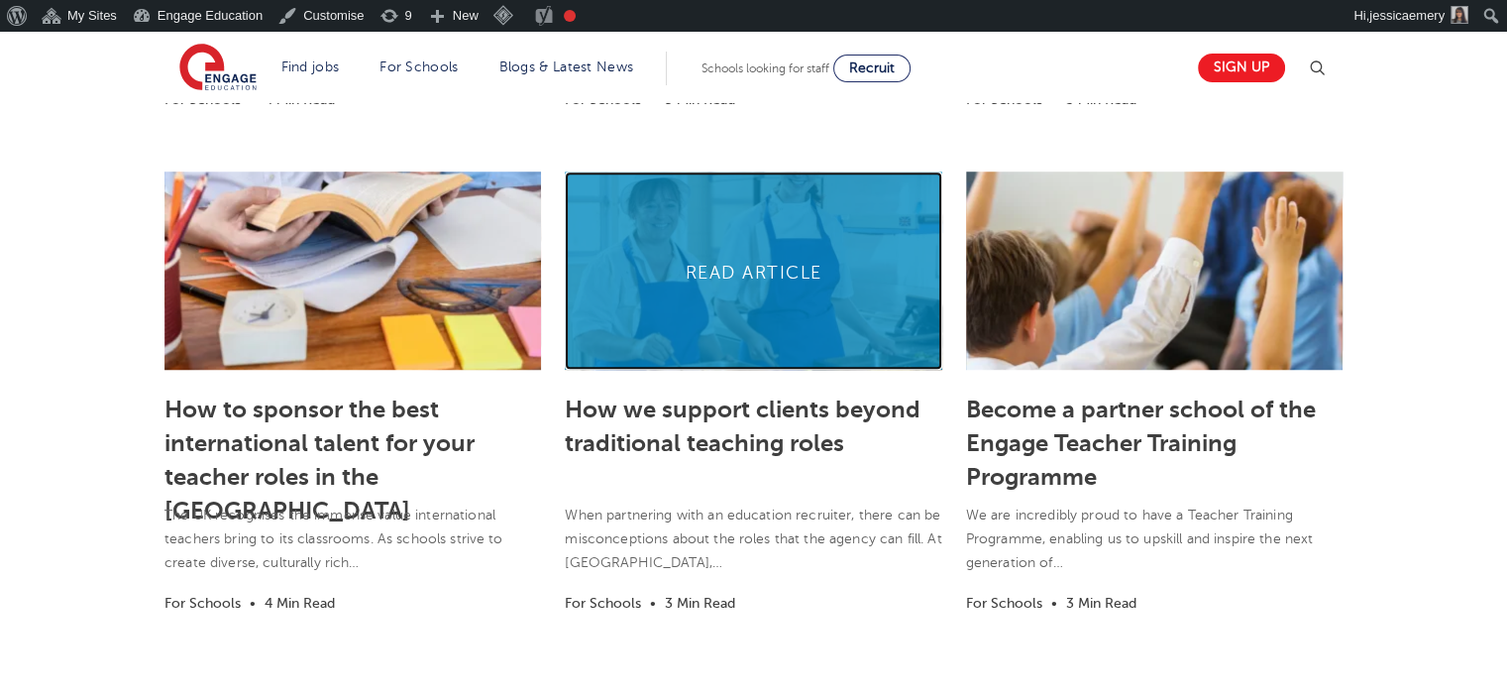
click at [745, 258] on link at bounding box center [753, 270] width 377 height 198
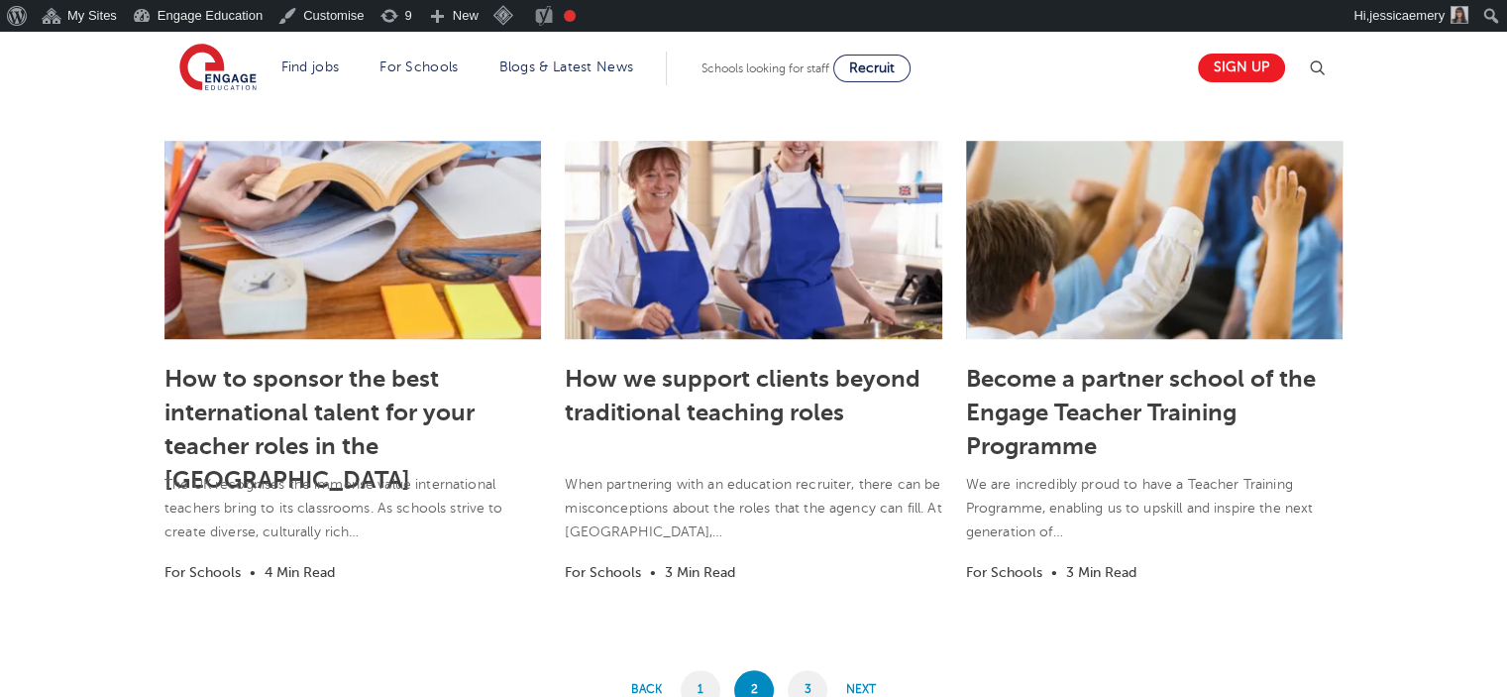
scroll to position [1434, 0]
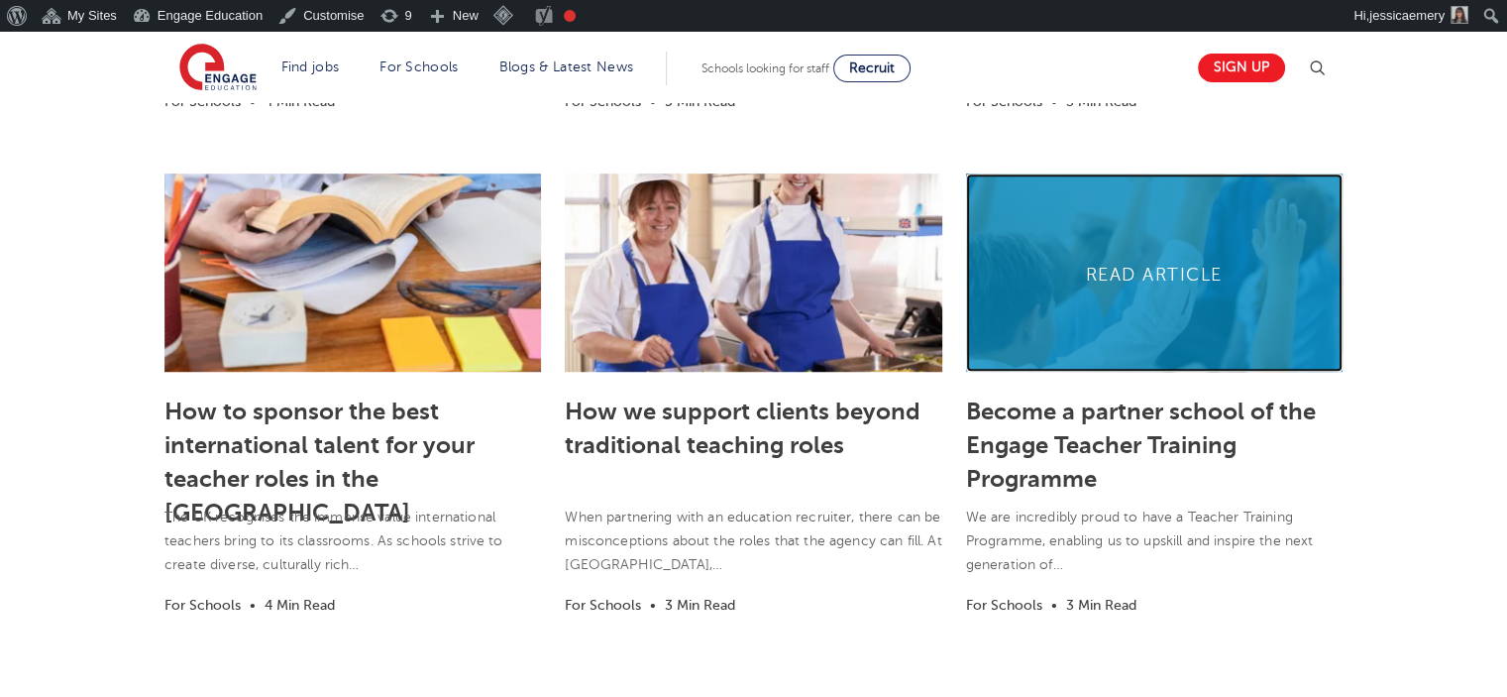
click at [1153, 290] on link at bounding box center [1154, 272] width 377 height 198
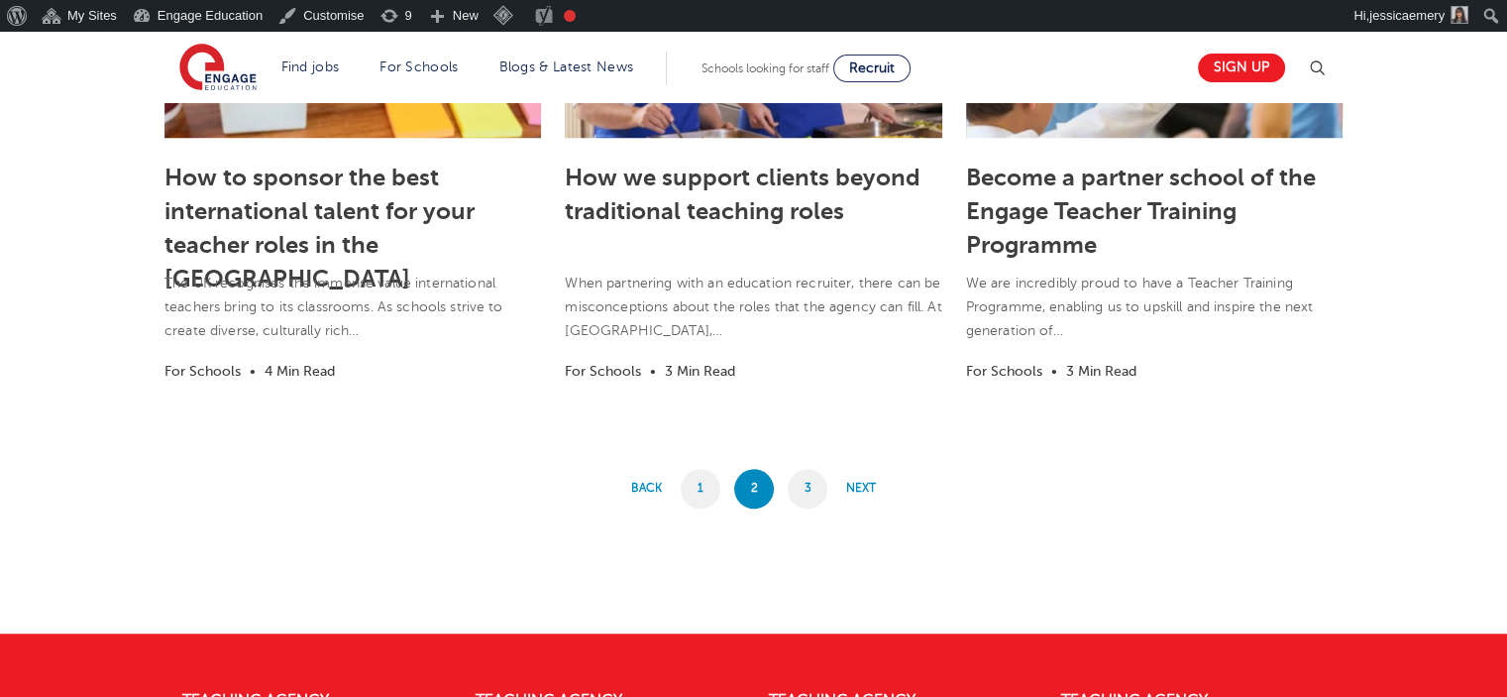
scroll to position [1696, 0]
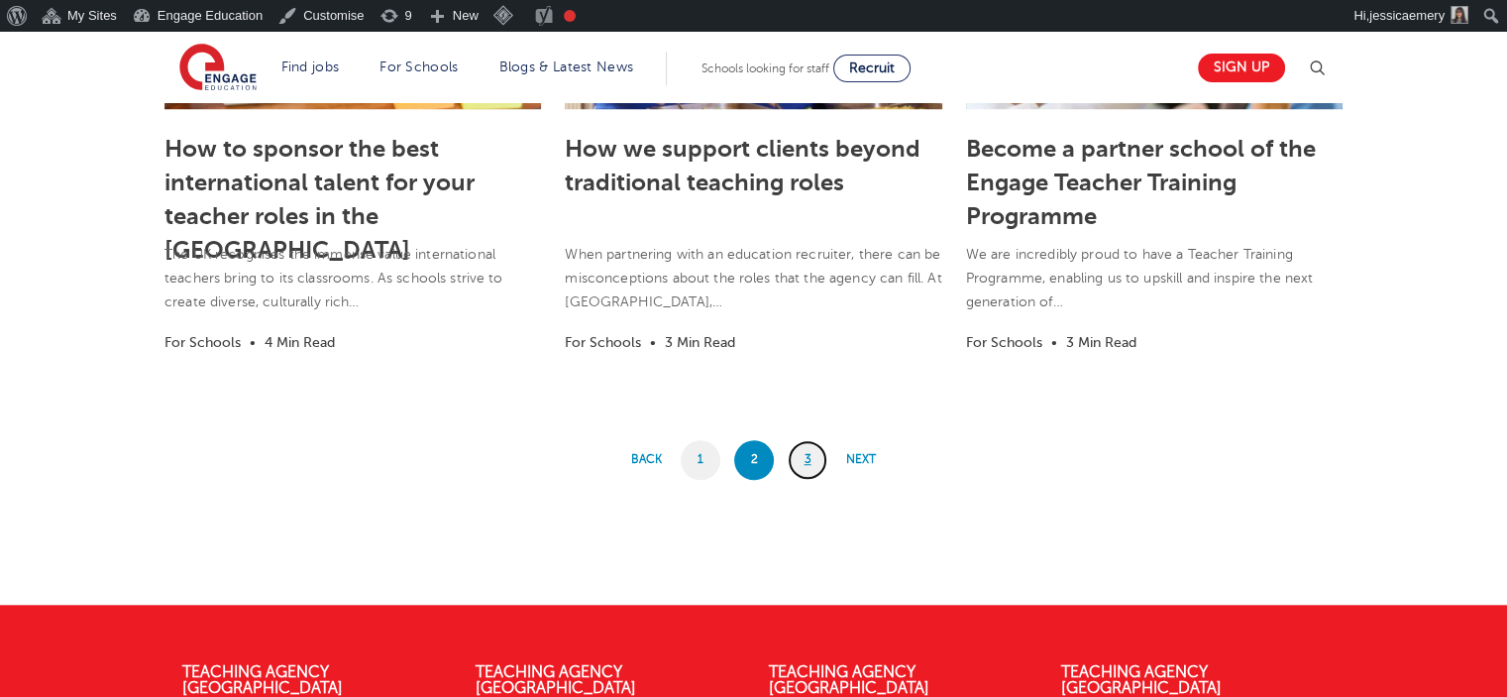
click at [808, 466] on link "3" at bounding box center [808, 460] width 40 height 40
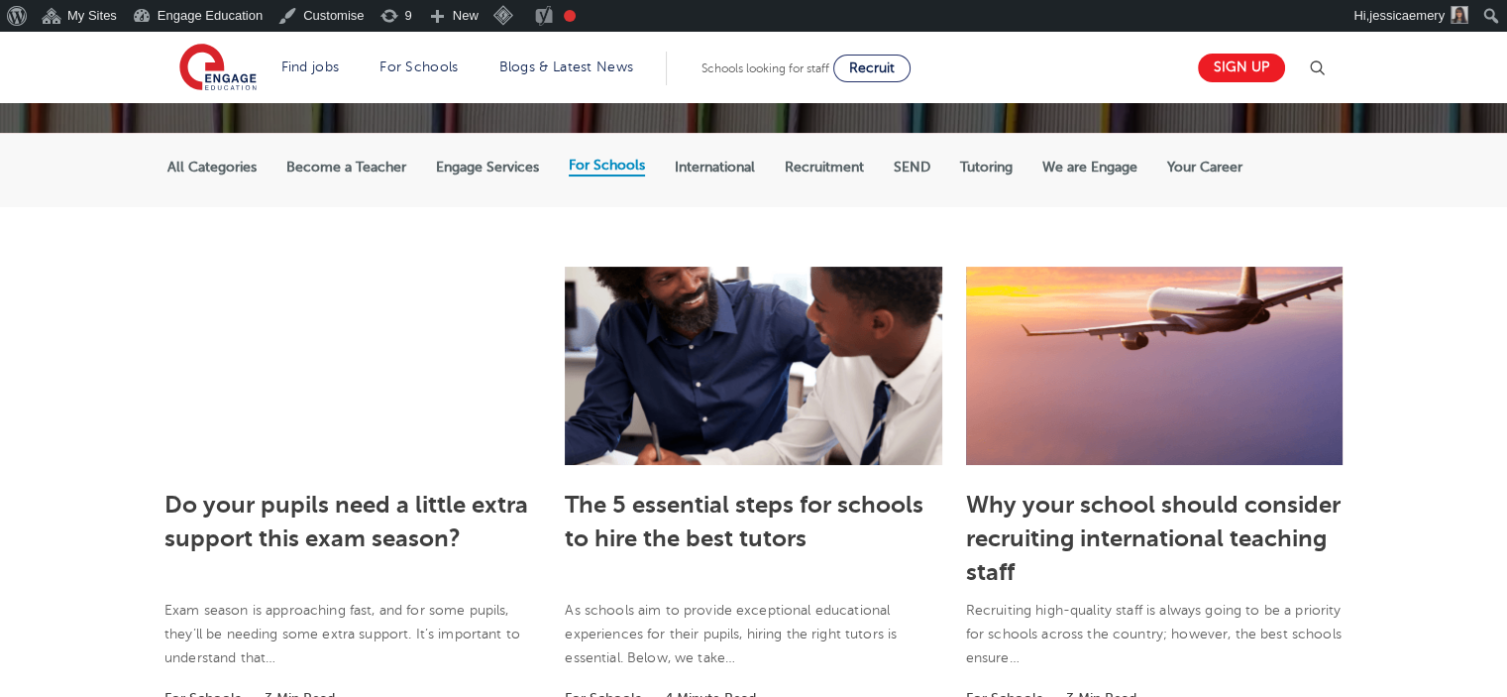
scroll to position [400, 0]
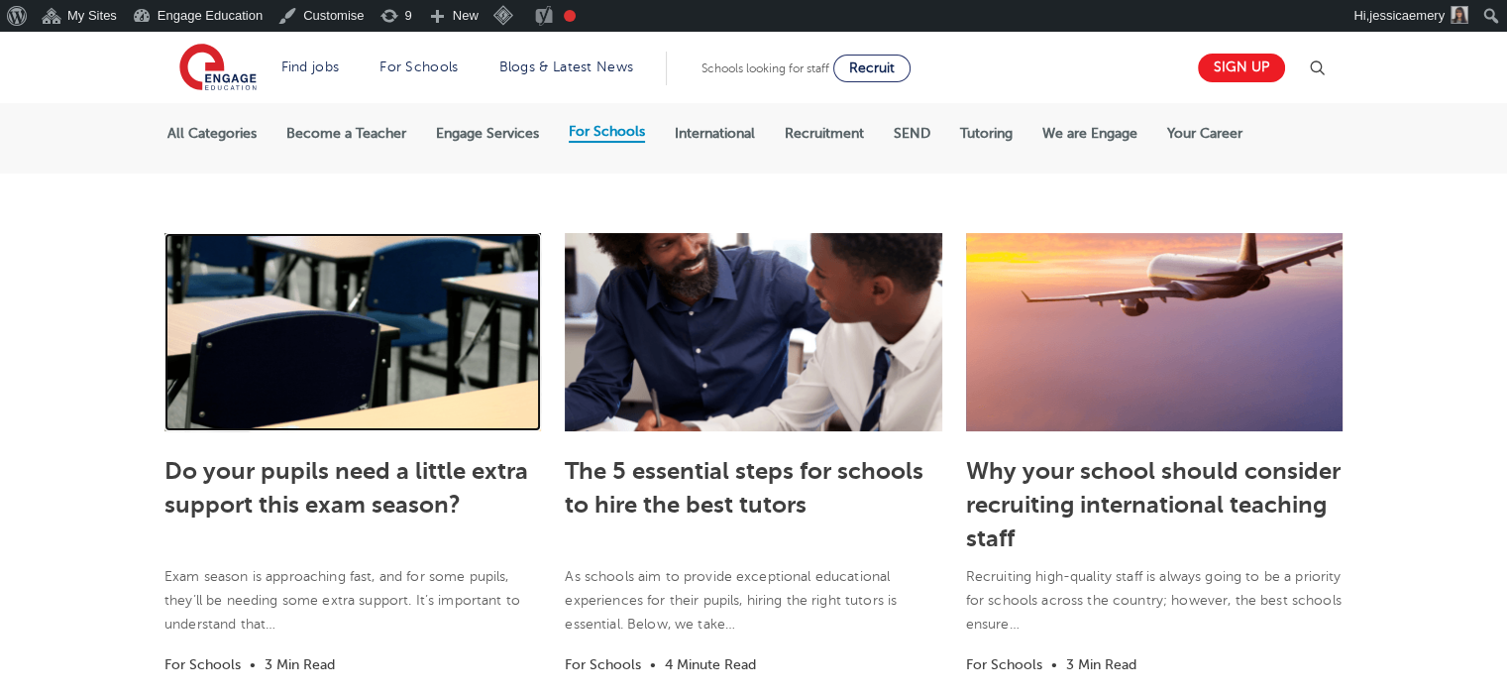
drag, startPoint x: 360, startPoint y: 324, endPoint x: 62, endPoint y: 298, distance: 298.4
click at [360, 324] on link at bounding box center [352, 332] width 377 height 198
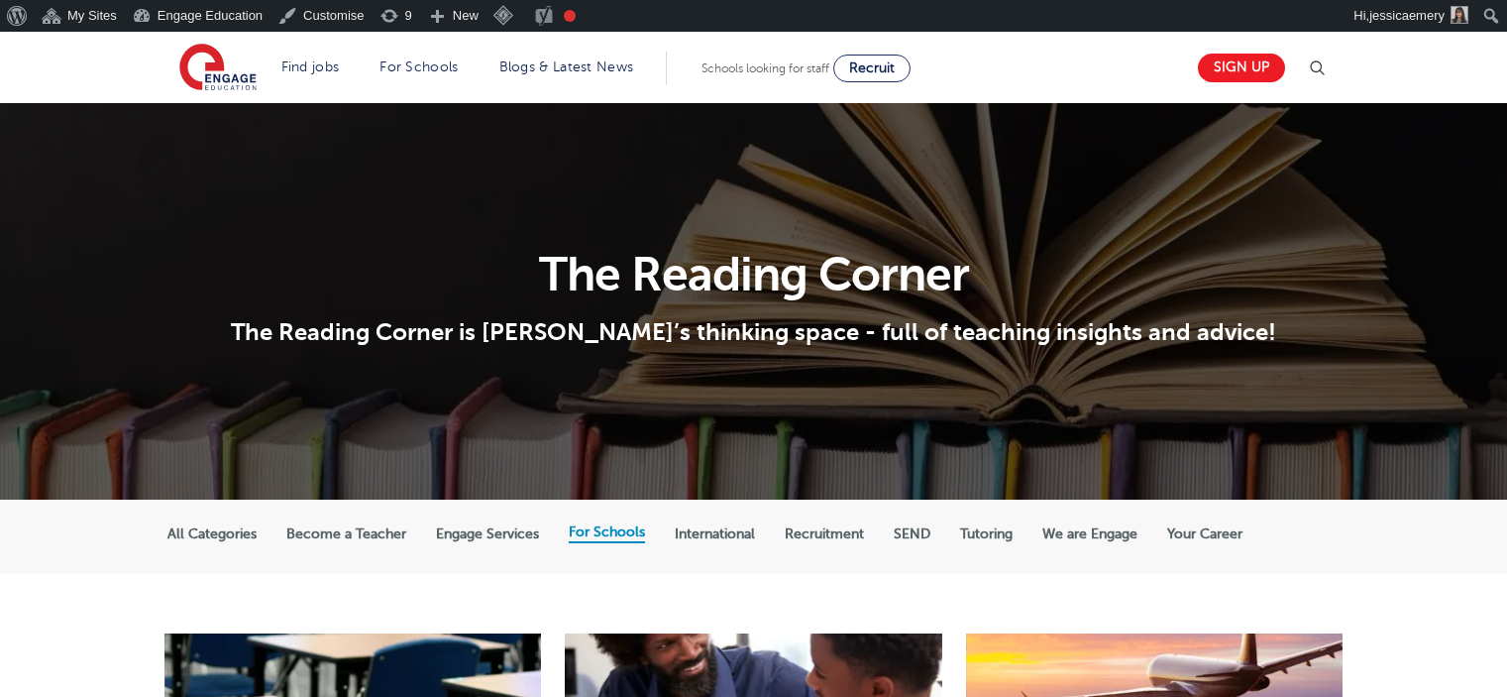
scroll to position [400, 0]
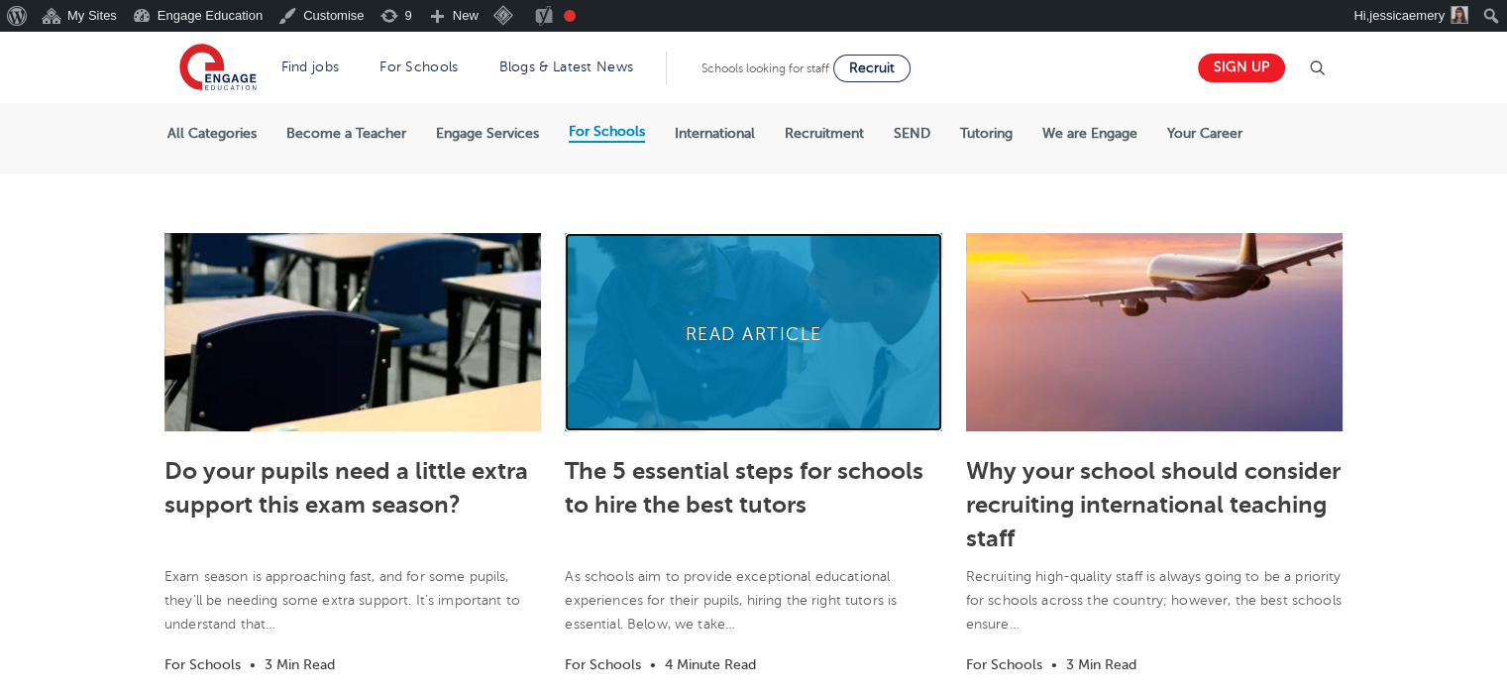
click at [726, 315] on link at bounding box center [753, 332] width 377 height 198
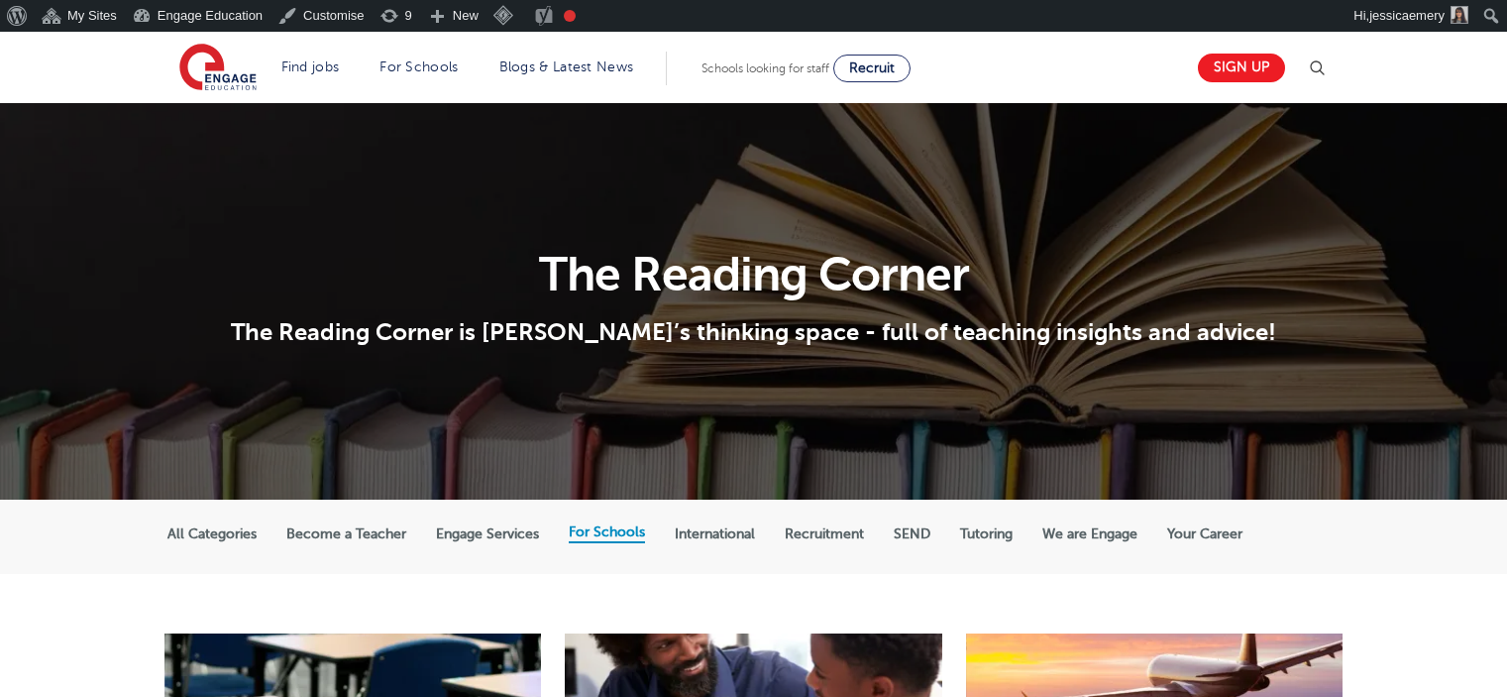
scroll to position [400, 0]
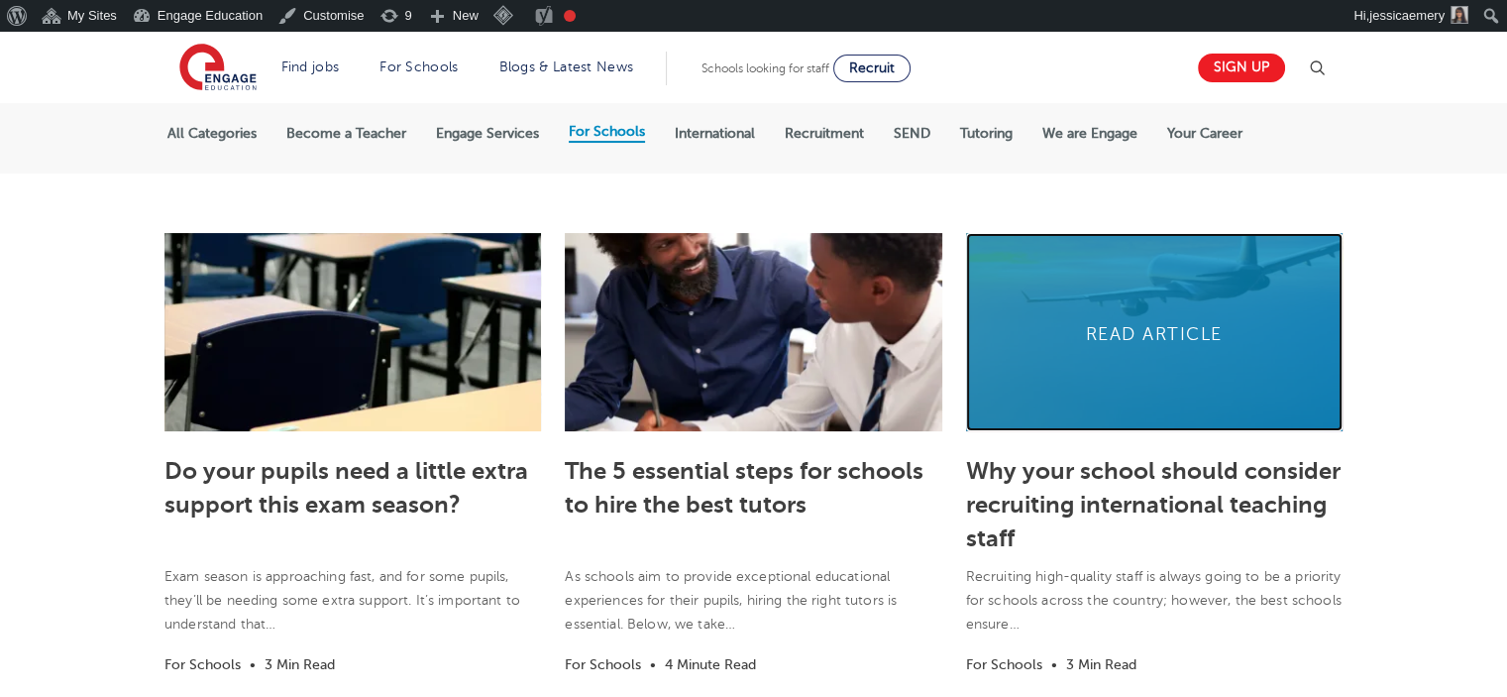
click at [1187, 329] on link at bounding box center [1154, 332] width 377 height 198
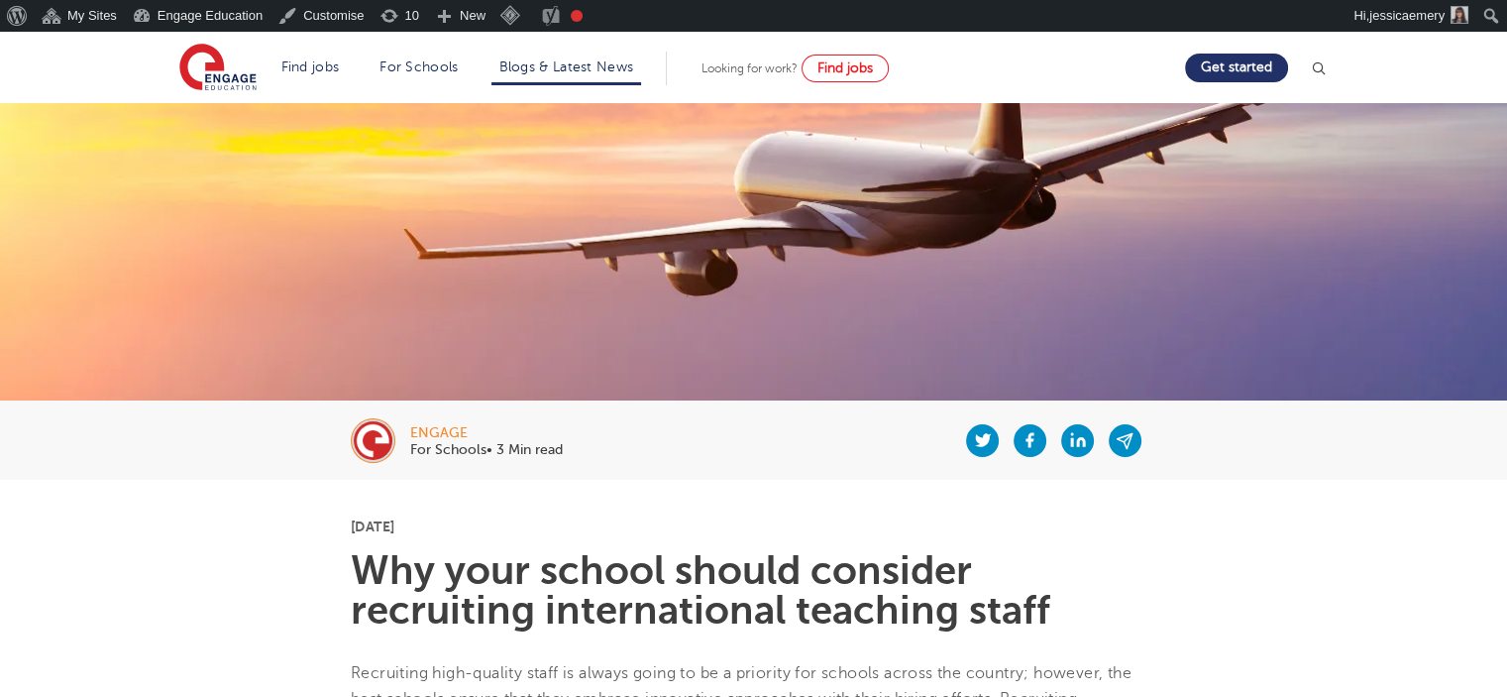
scroll to position [167, 0]
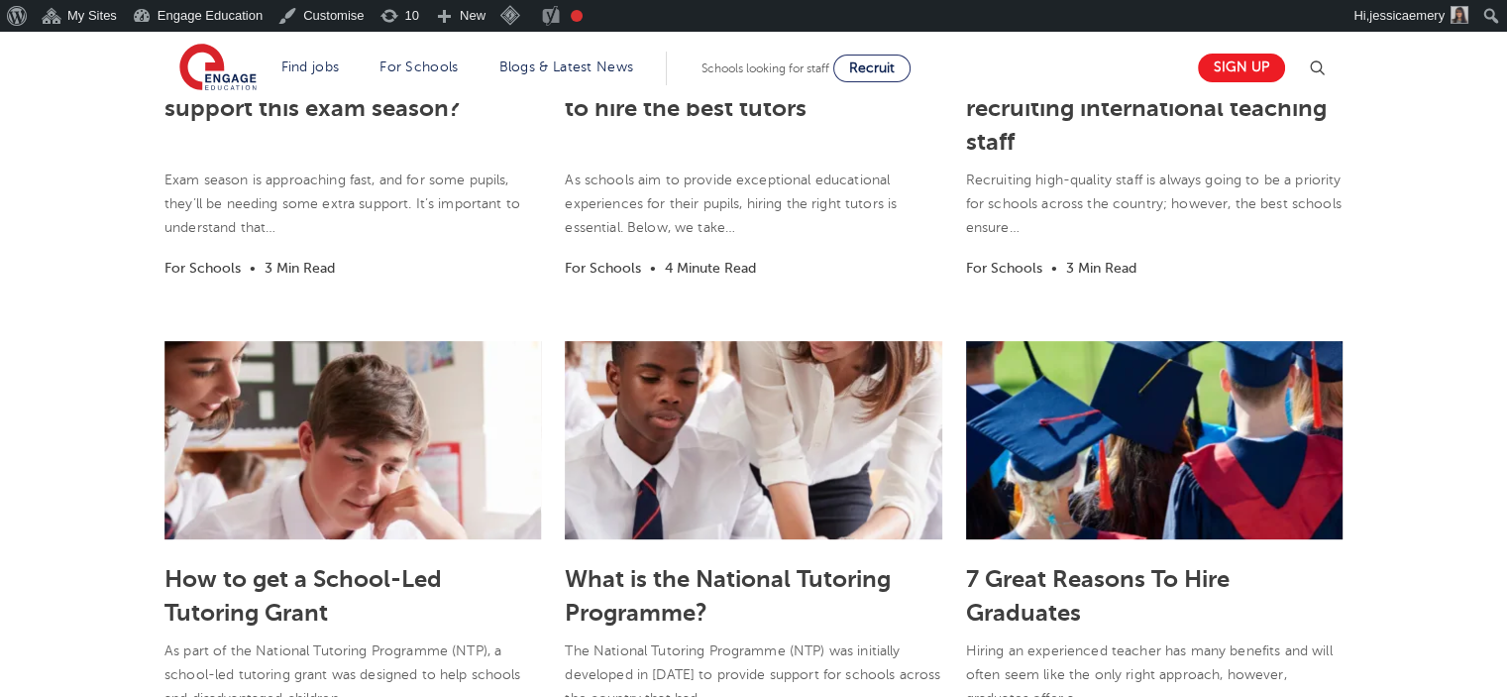
scroll to position [896, 0]
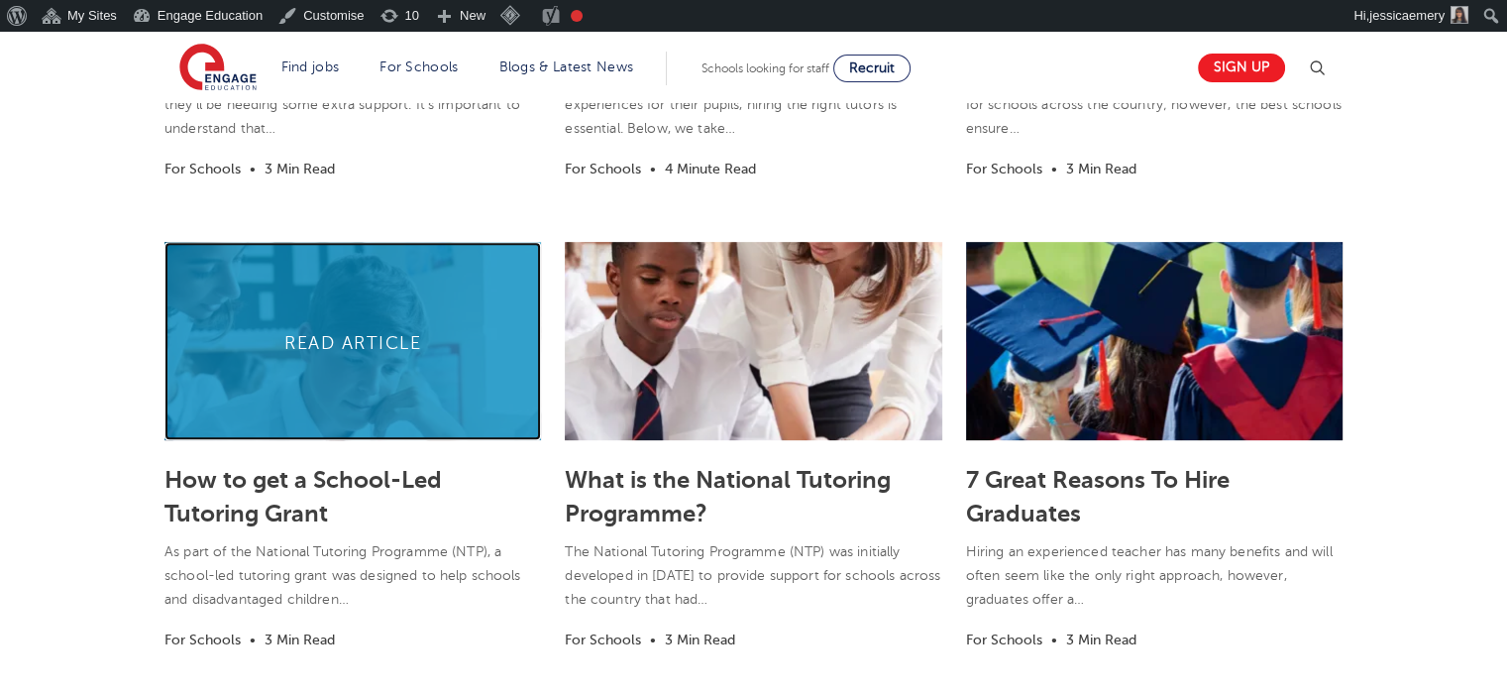
click at [318, 344] on link at bounding box center [352, 341] width 377 height 198
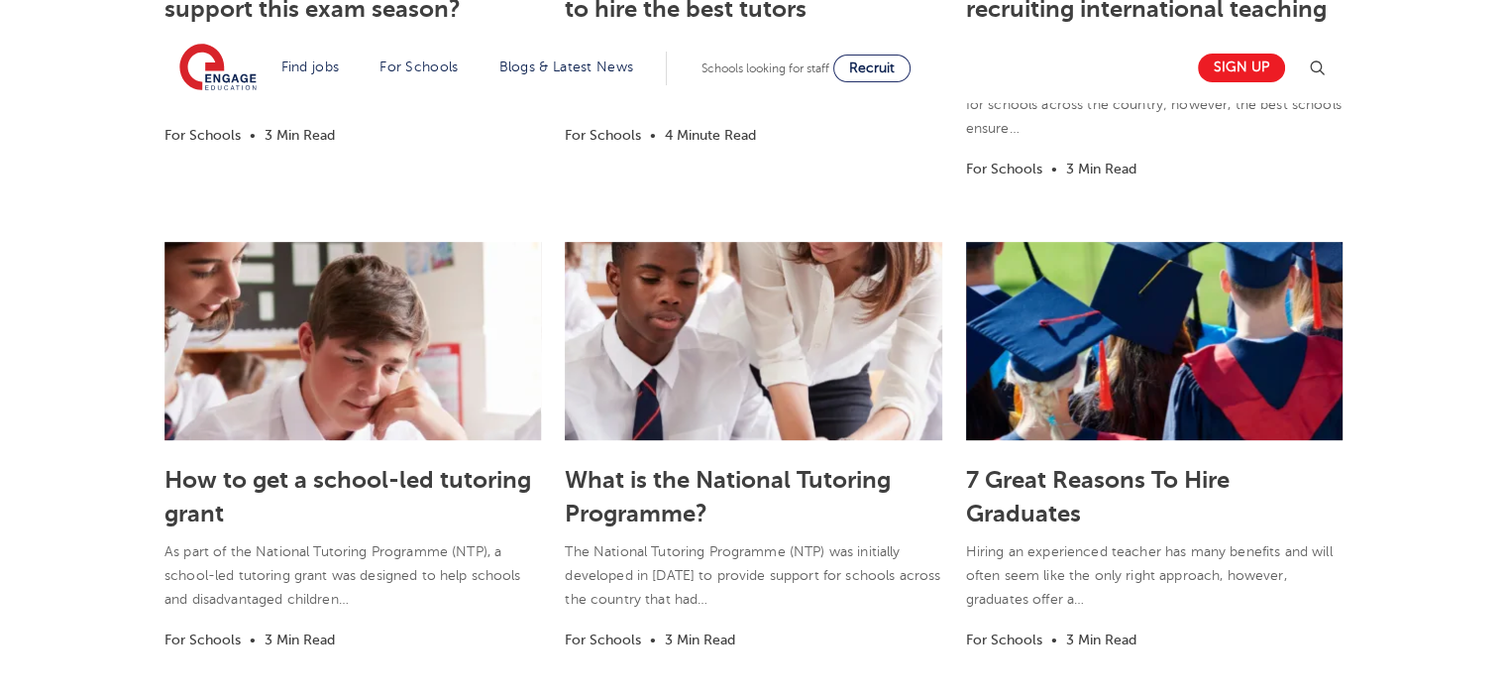
scroll to position [930, 0]
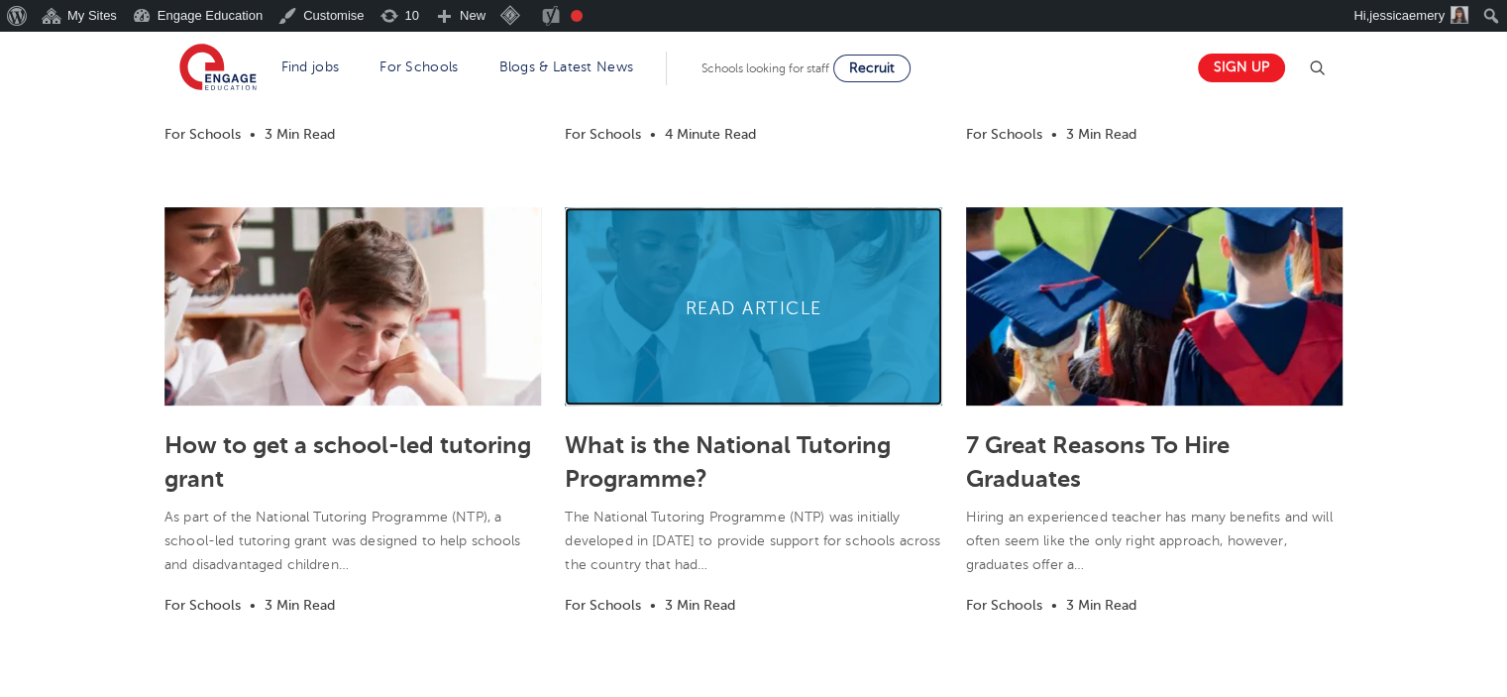
click at [750, 342] on link at bounding box center [753, 306] width 377 height 198
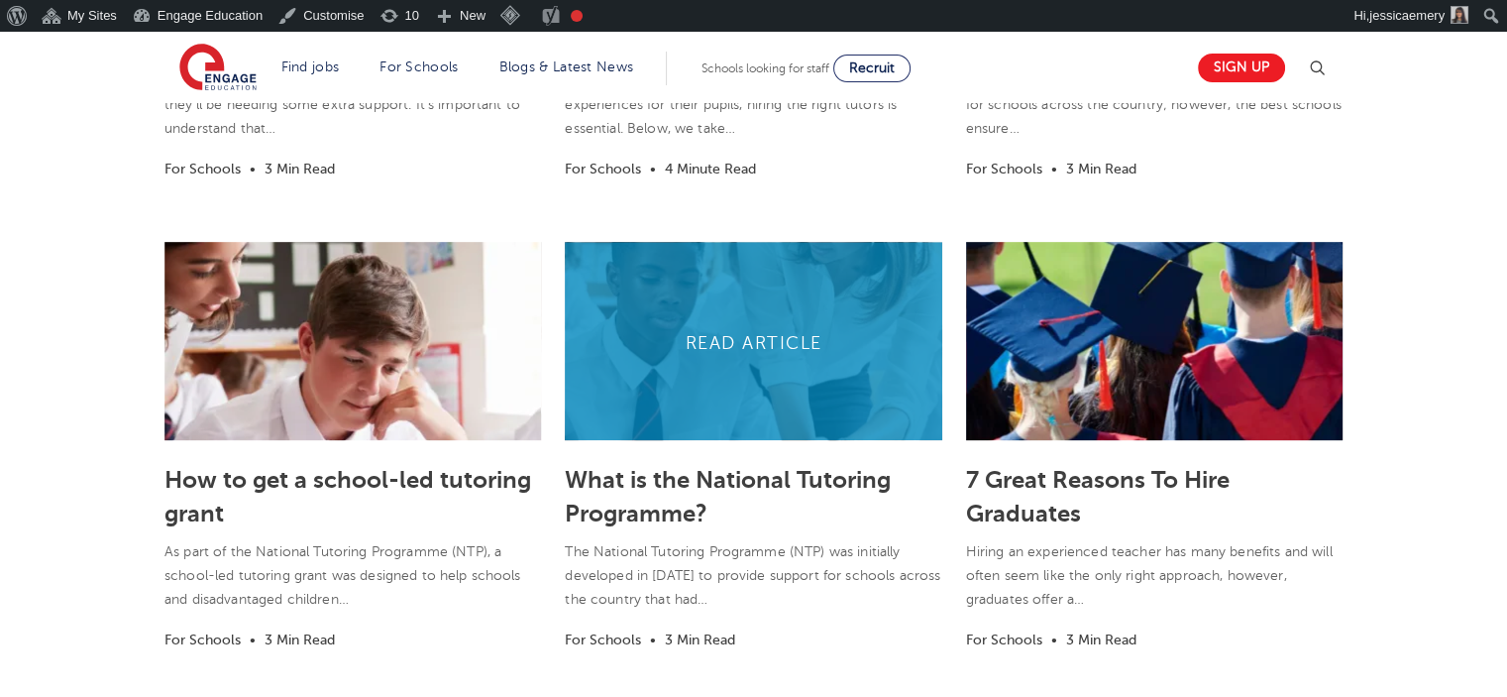
scroll to position [930, 0]
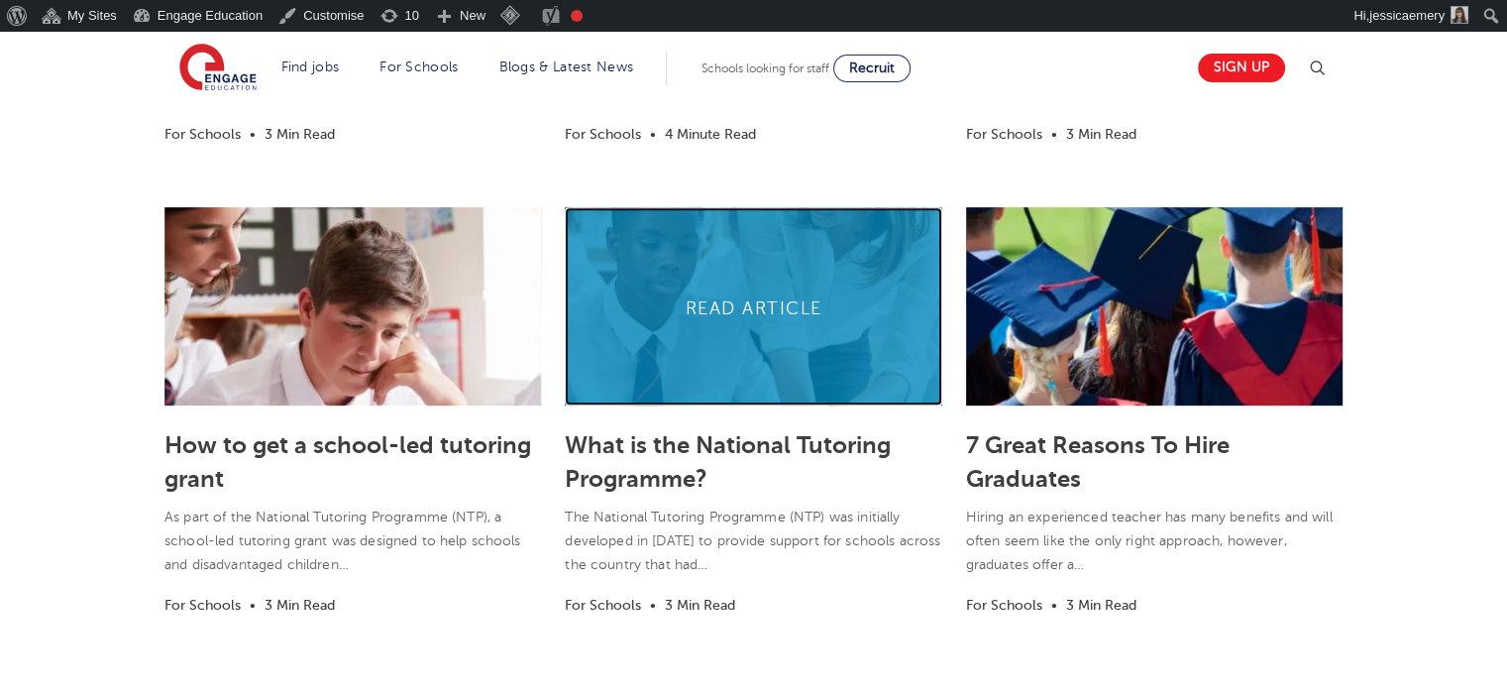
click at [731, 320] on link at bounding box center [753, 306] width 377 height 198
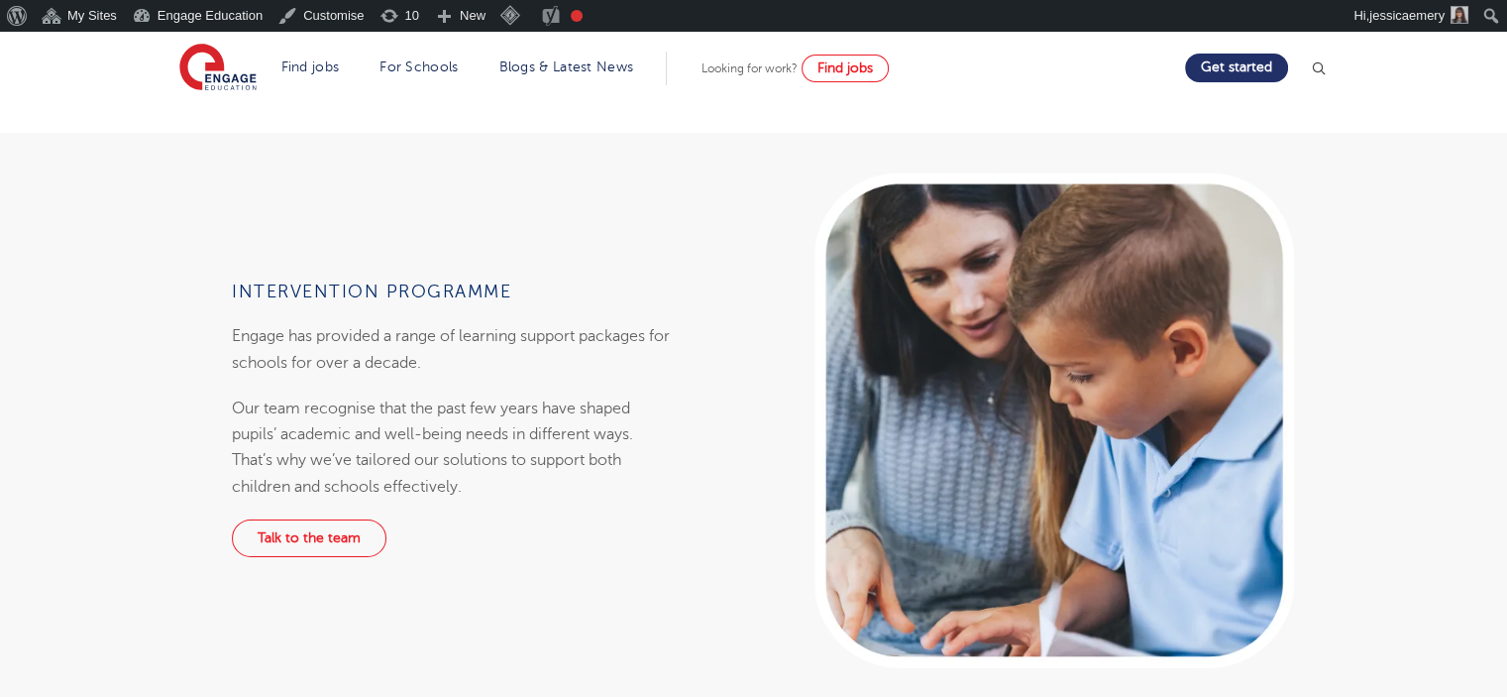
scroll to position [1585, 0]
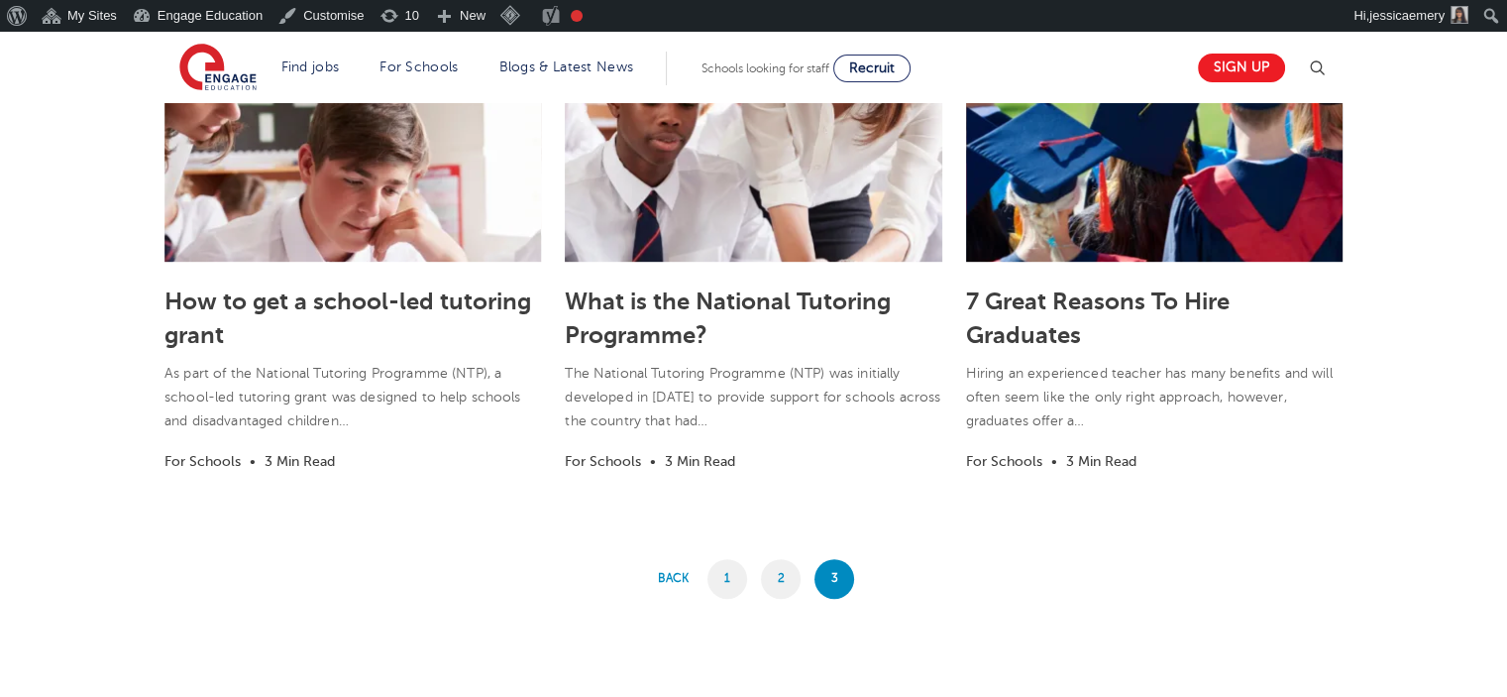
scroll to position [1029, 0]
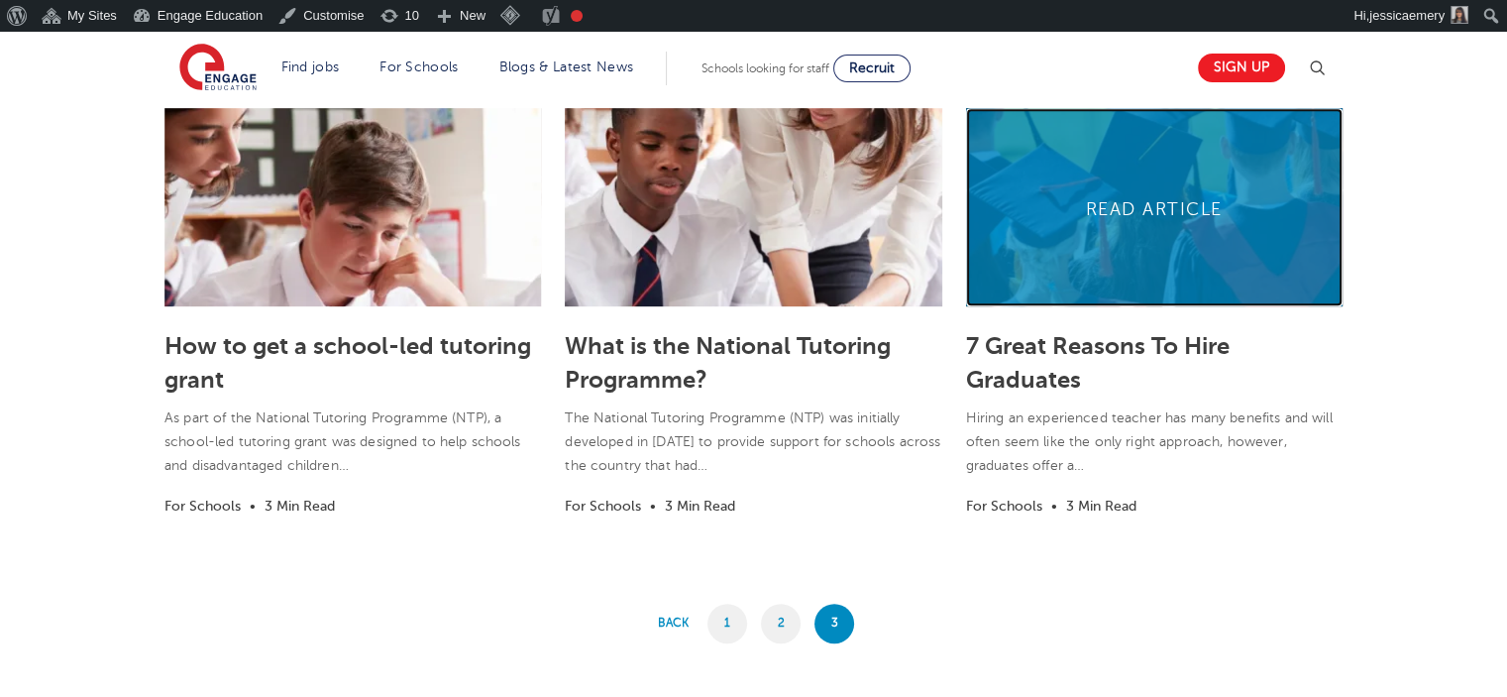
click at [1153, 212] on link at bounding box center [1154, 207] width 377 height 198
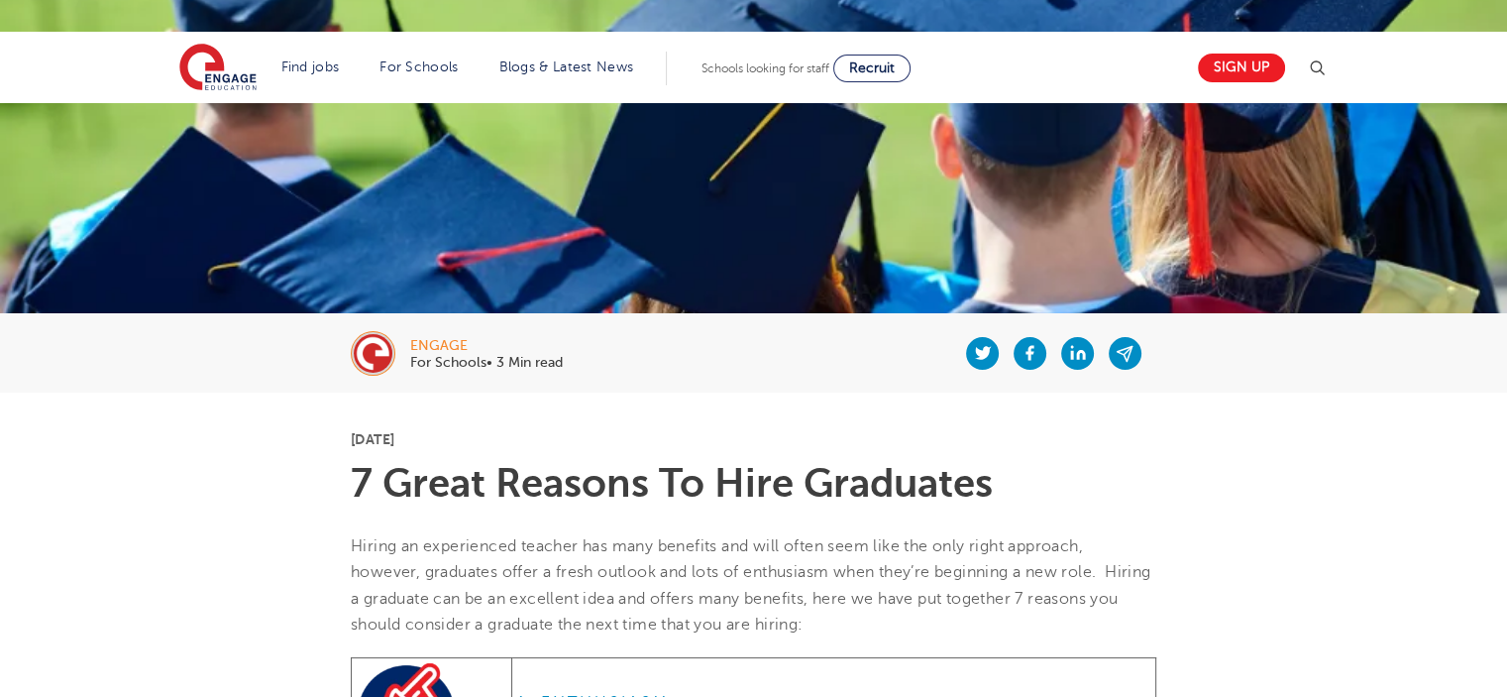
scroll to position [198, 0]
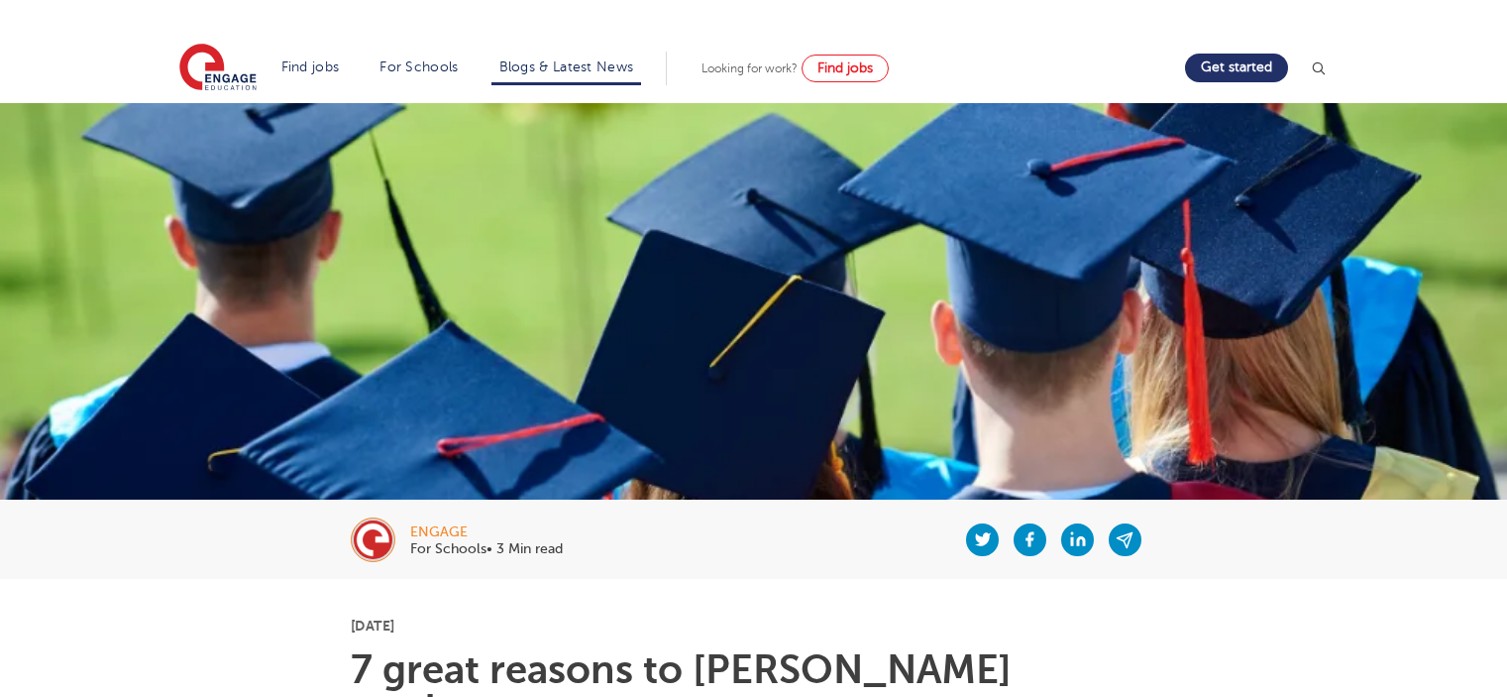
scroll to position [198, 0]
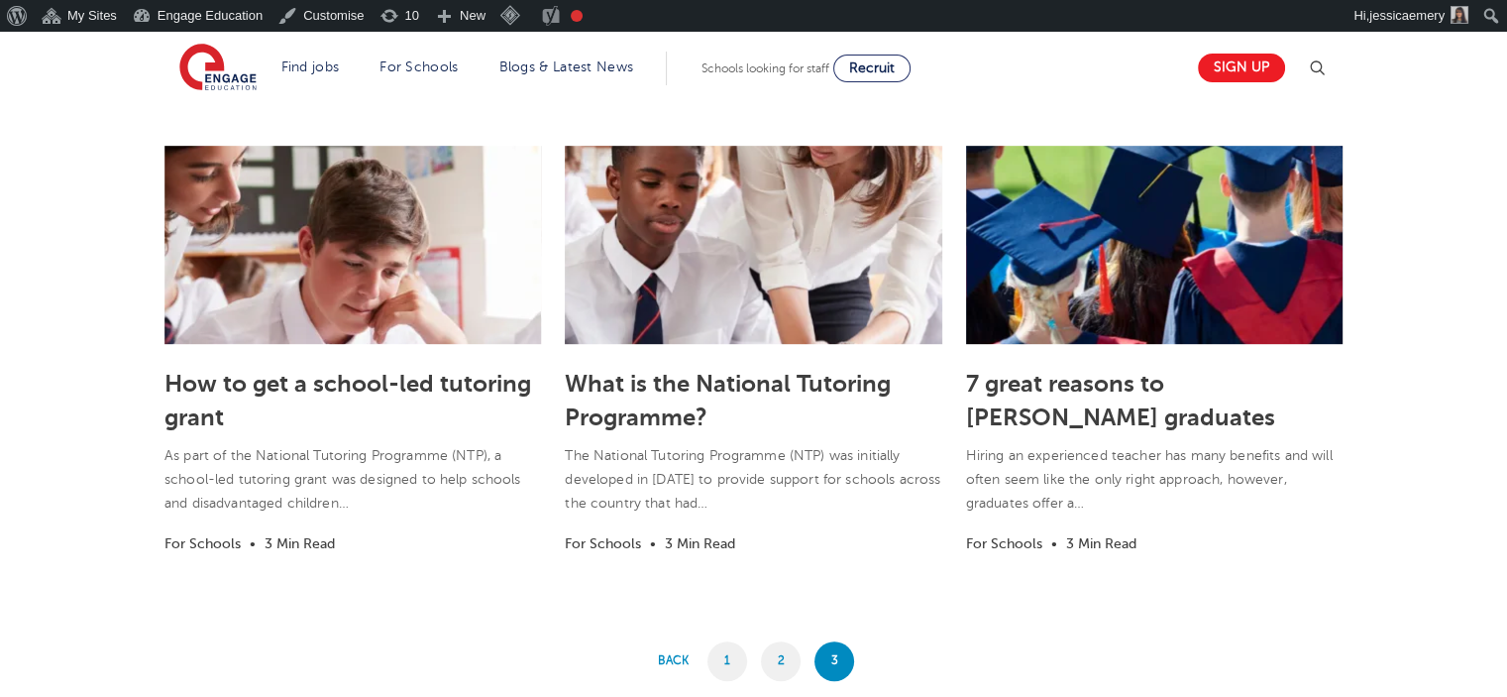
scroll to position [1026, 0]
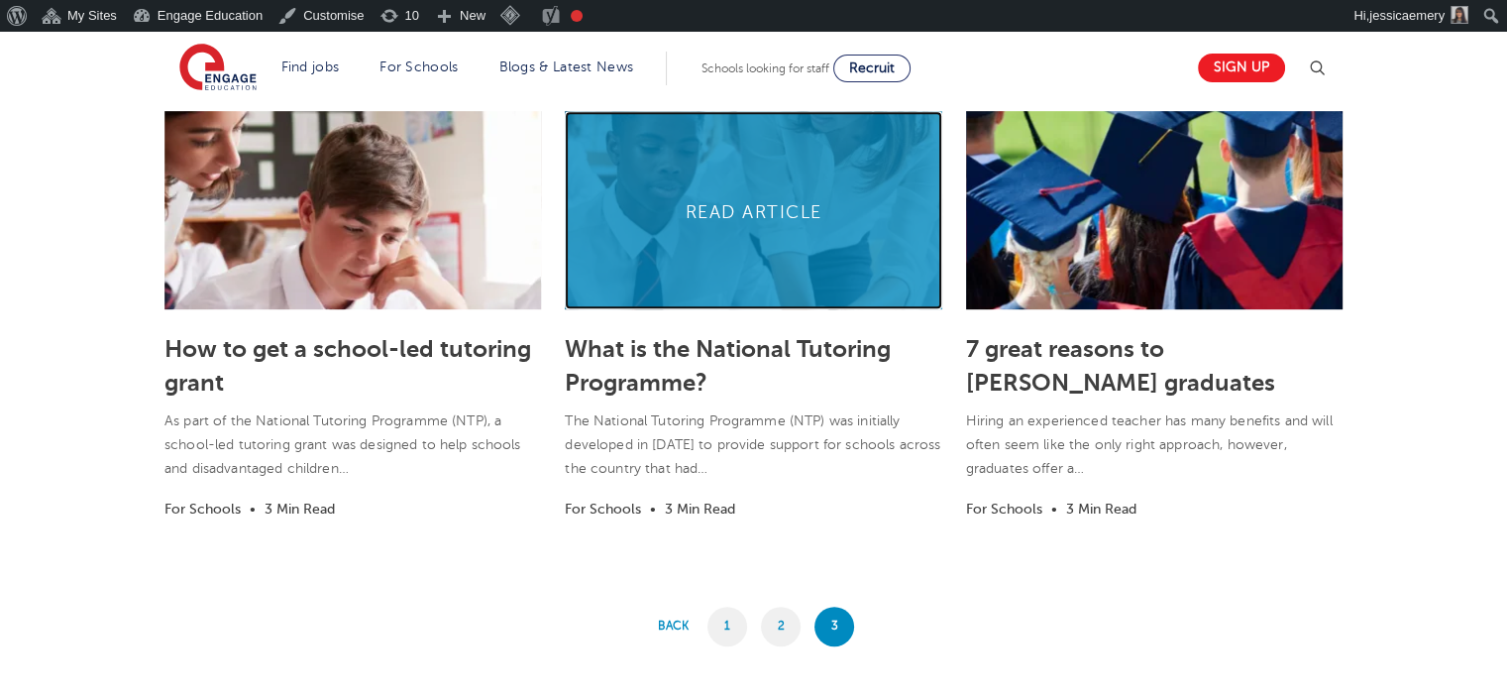
click at [785, 225] on link at bounding box center [753, 210] width 377 height 198
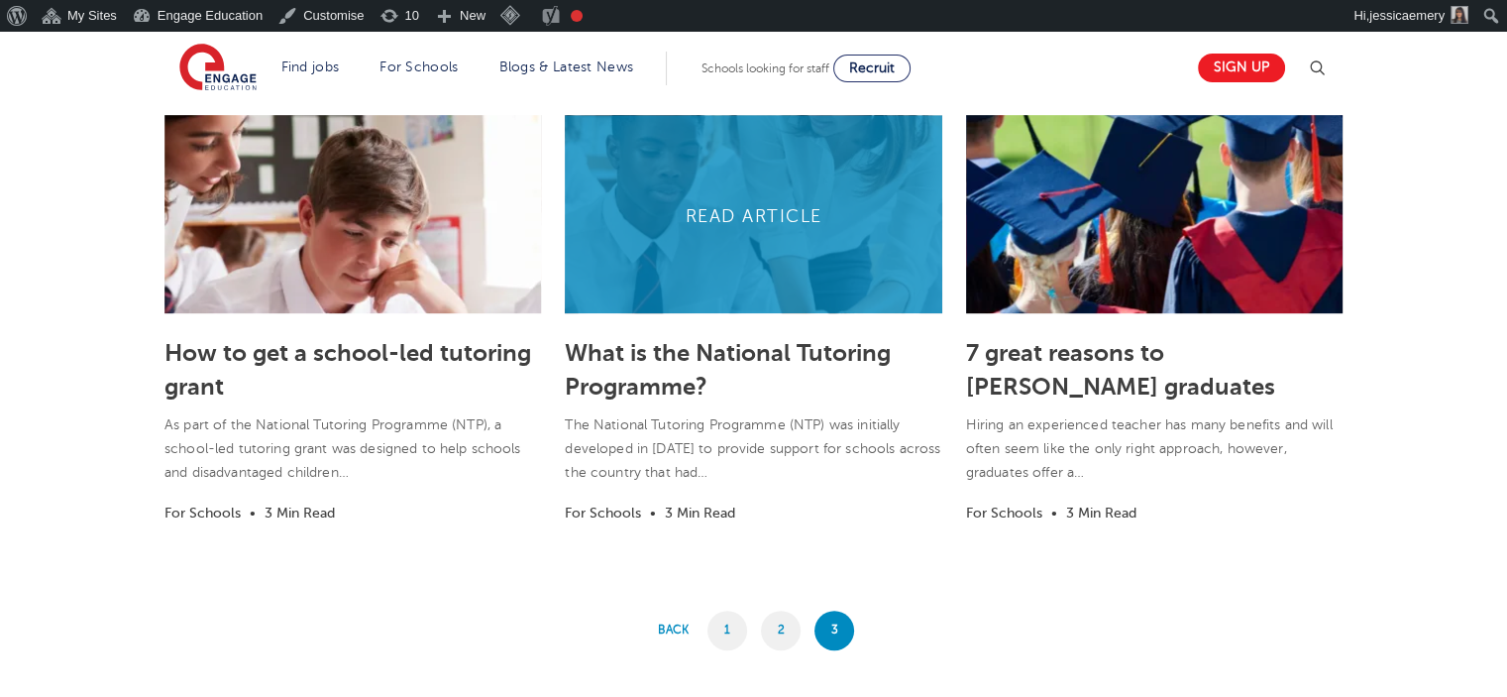
scroll to position [923, 0]
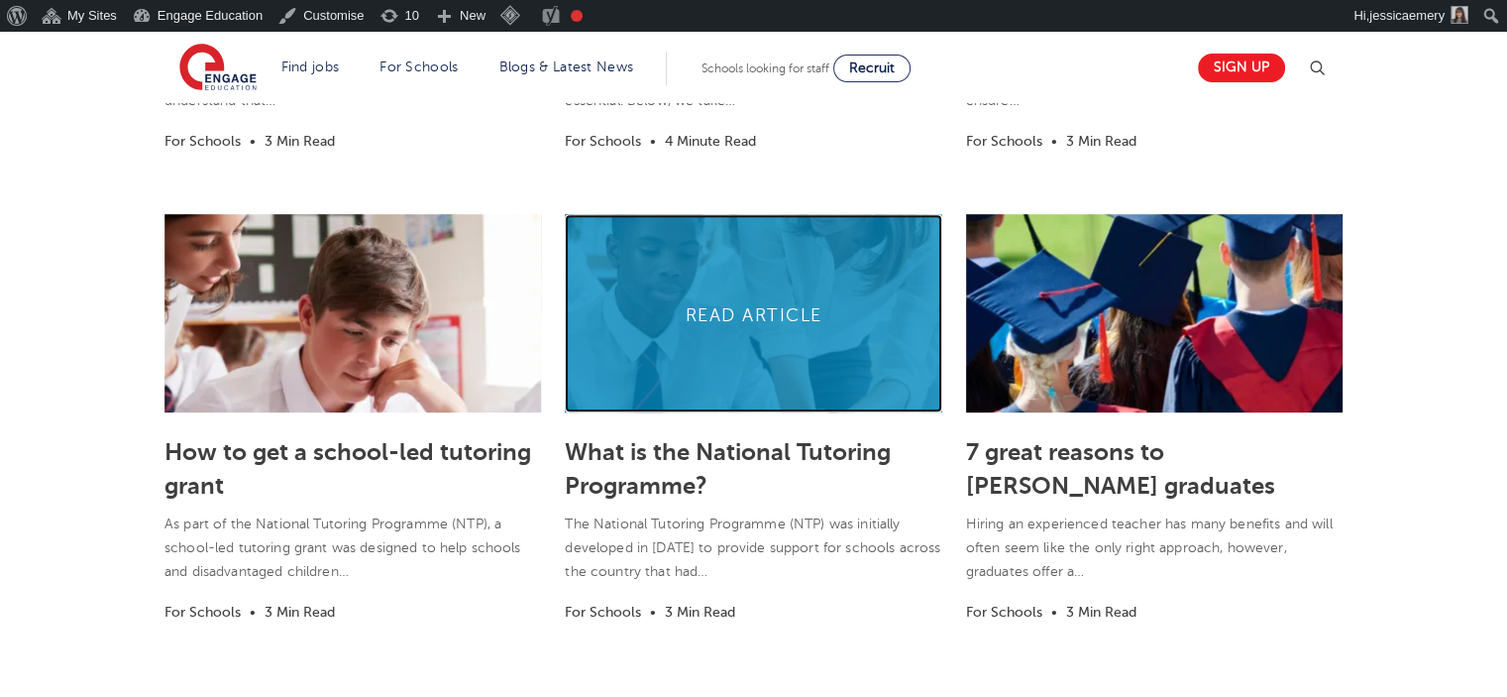
click at [736, 305] on link at bounding box center [753, 313] width 377 height 198
